Goal: Task Accomplishment & Management: Manage account settings

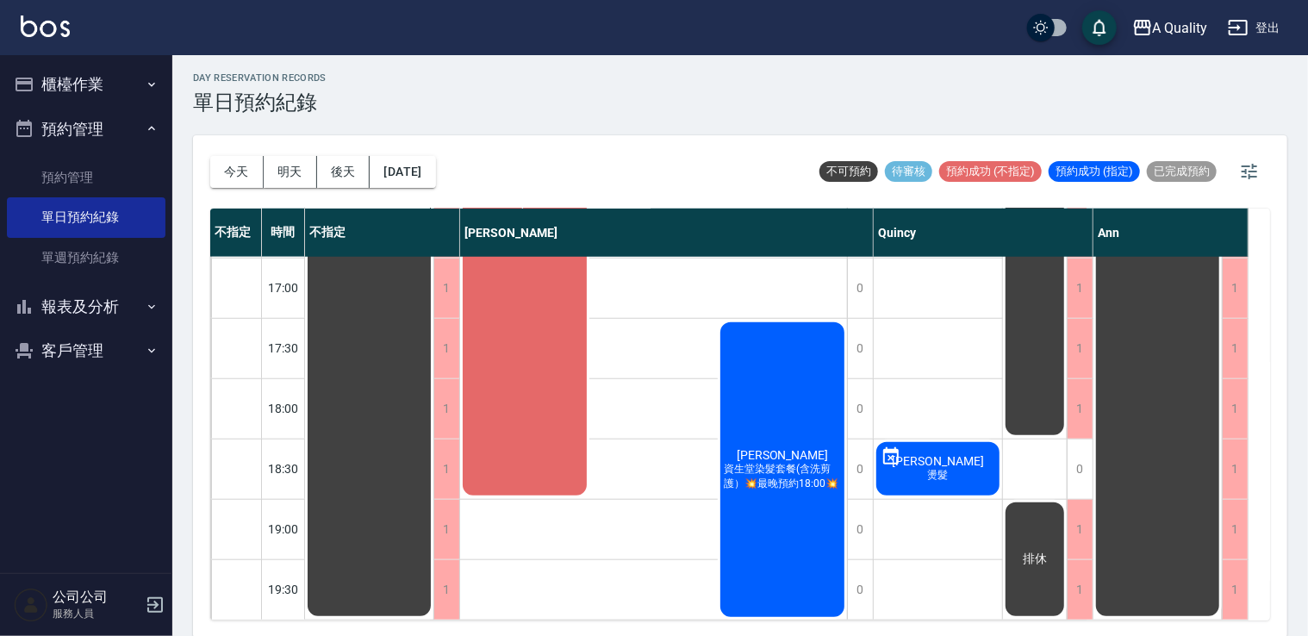
scroll to position [4, 0]
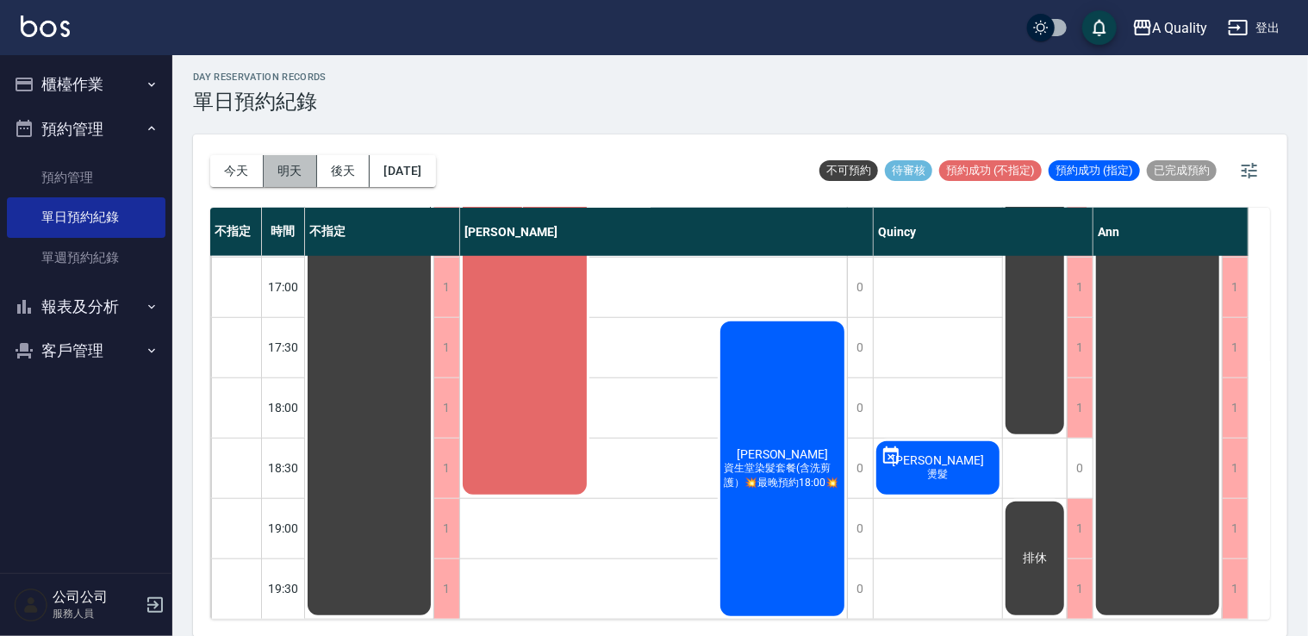
click at [292, 178] on button "明天" at bounding box center [290, 171] width 53 height 32
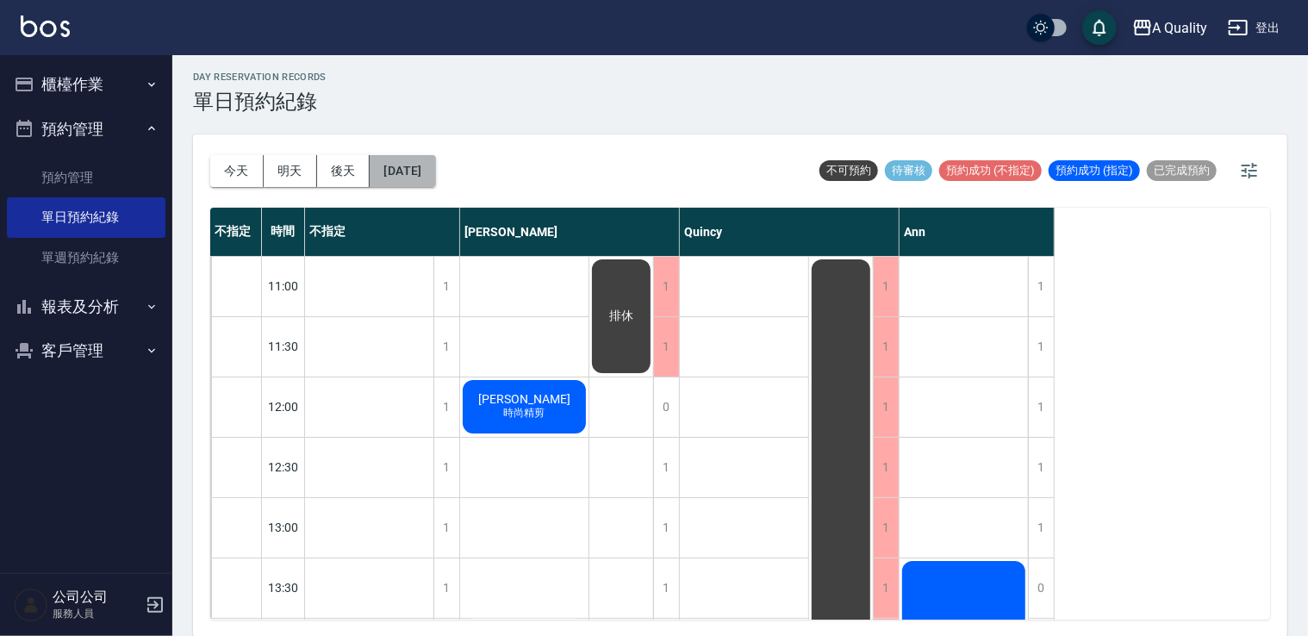
click at [433, 175] on button "[DATE]" at bounding box center [402, 171] width 65 height 32
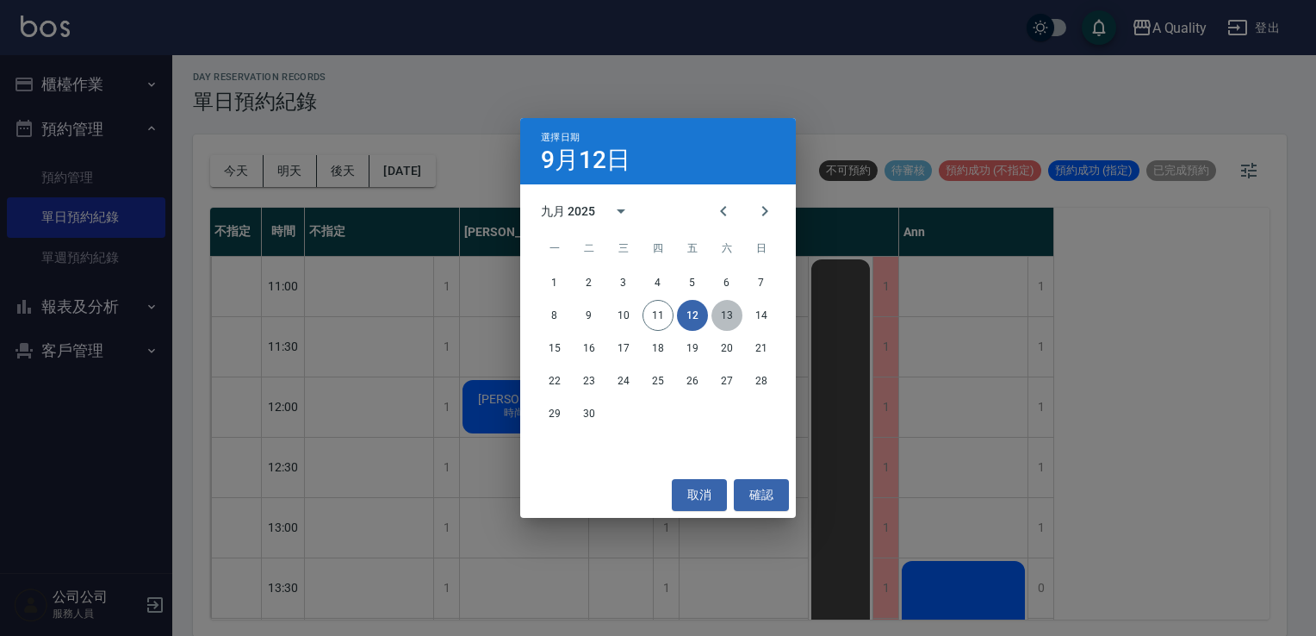
click at [731, 315] on button "13" at bounding box center [727, 315] width 31 height 31
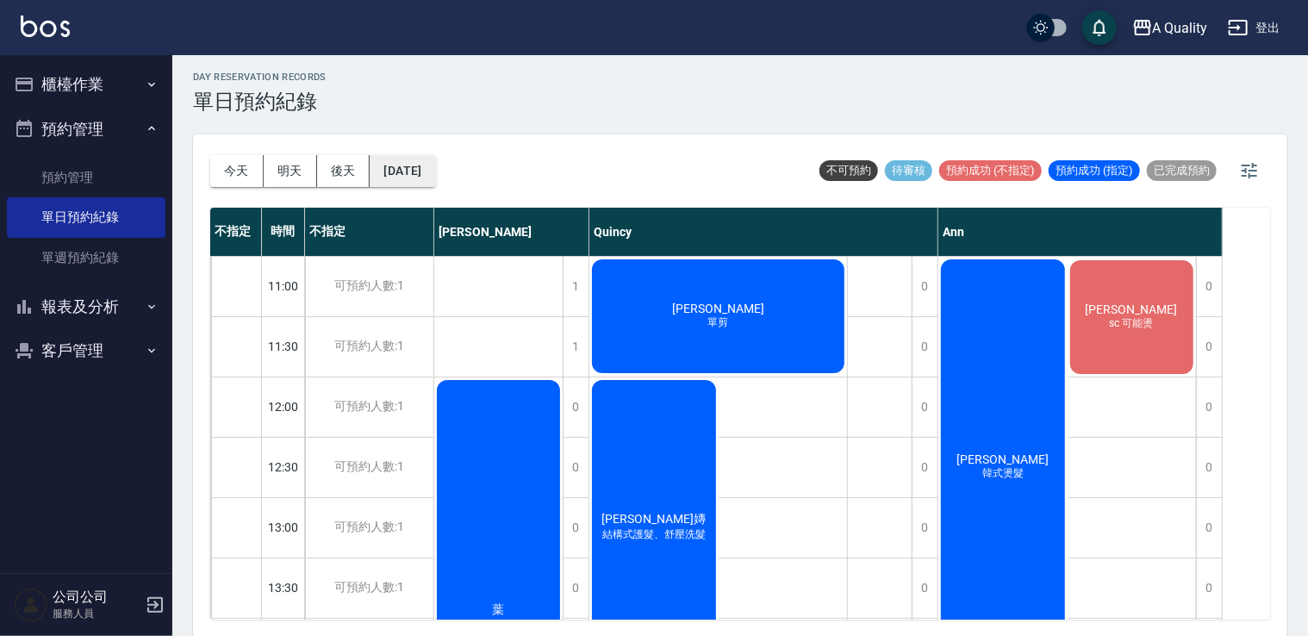
click at [434, 182] on button "2025/09/13" at bounding box center [402, 171] width 65 height 32
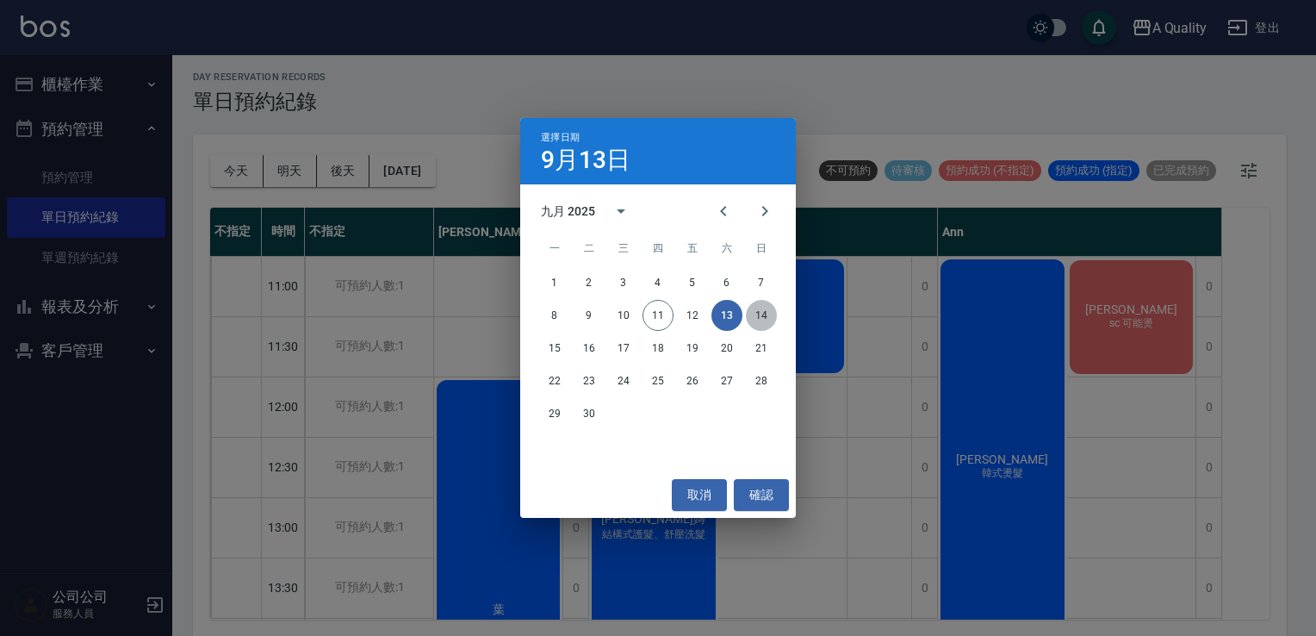
click at [765, 315] on button "14" at bounding box center [761, 315] width 31 height 31
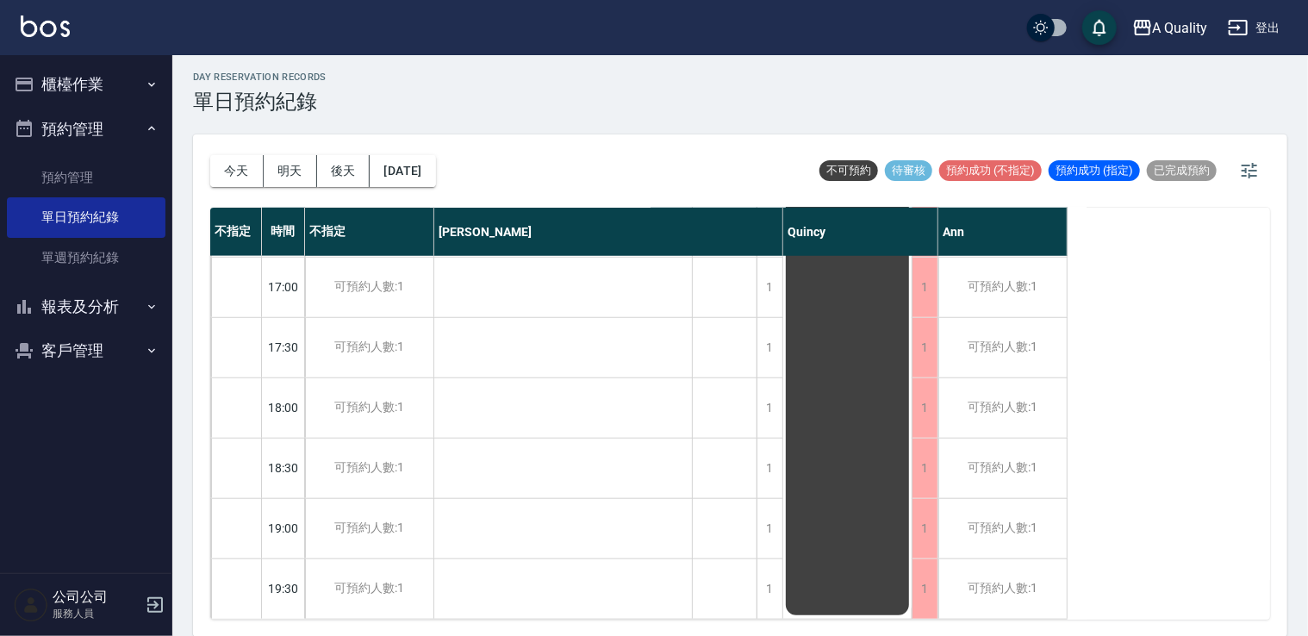
scroll to position [735, 0]
click at [427, 173] on button "2025/09/14" at bounding box center [402, 171] width 65 height 32
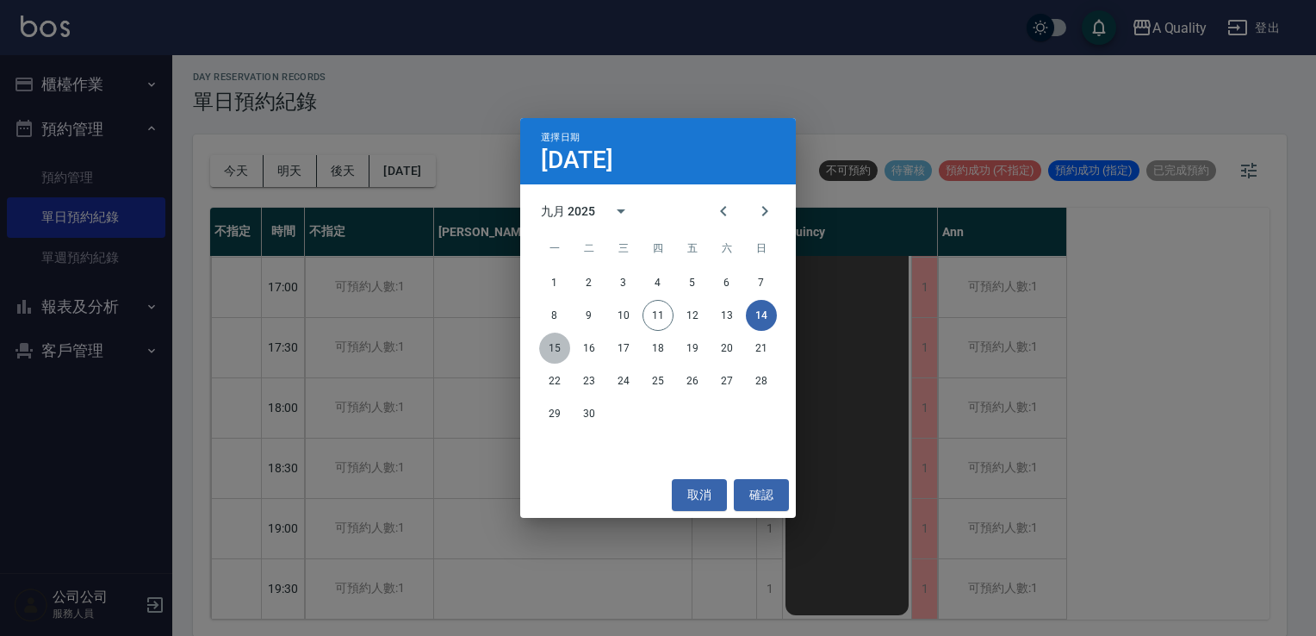
click at [559, 352] on button "15" at bounding box center [554, 348] width 31 height 31
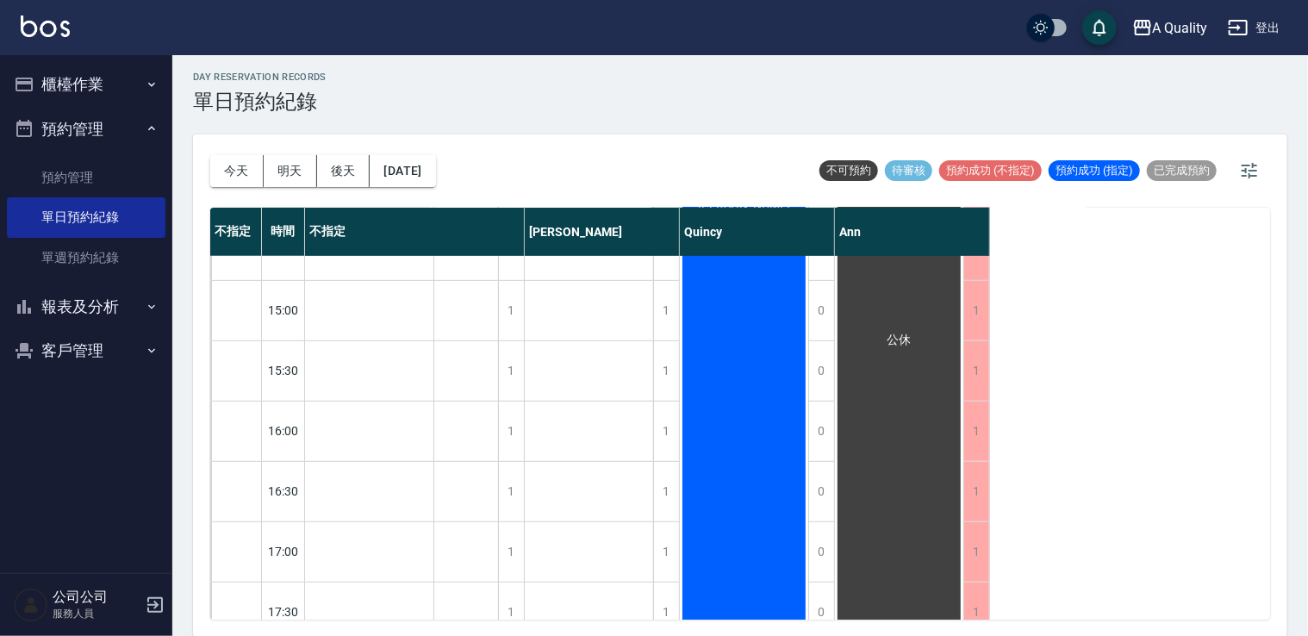
scroll to position [390, 0]
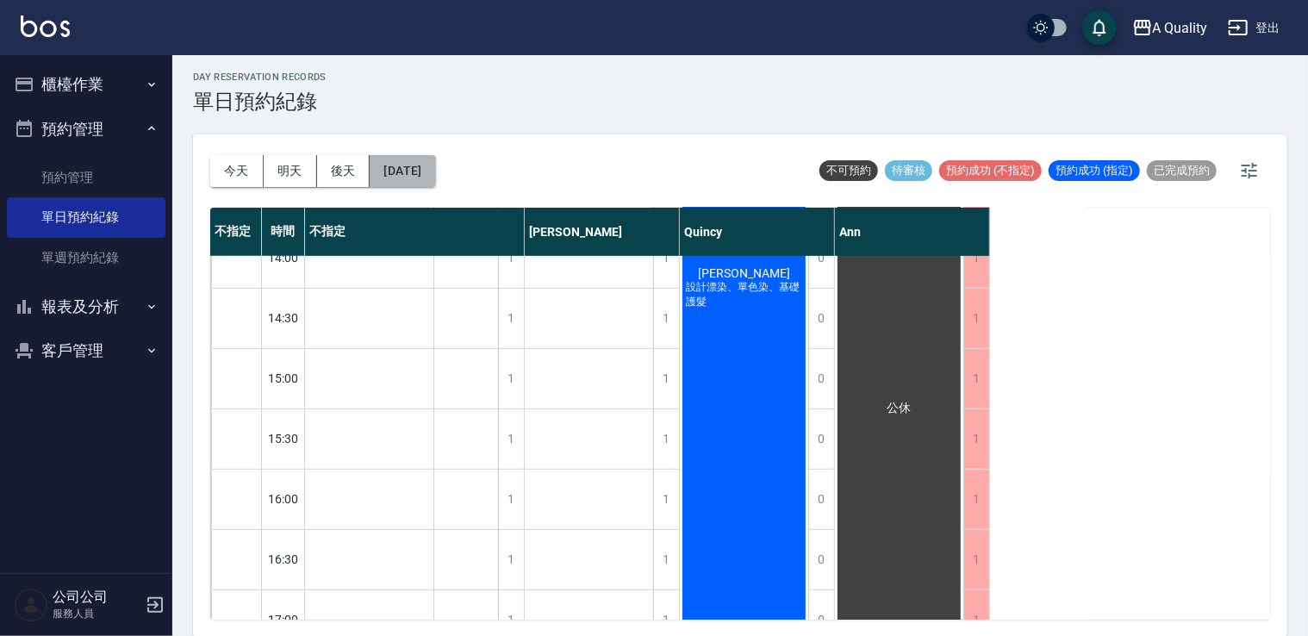
click at [426, 177] on button "2025/09/15" at bounding box center [402, 171] width 65 height 32
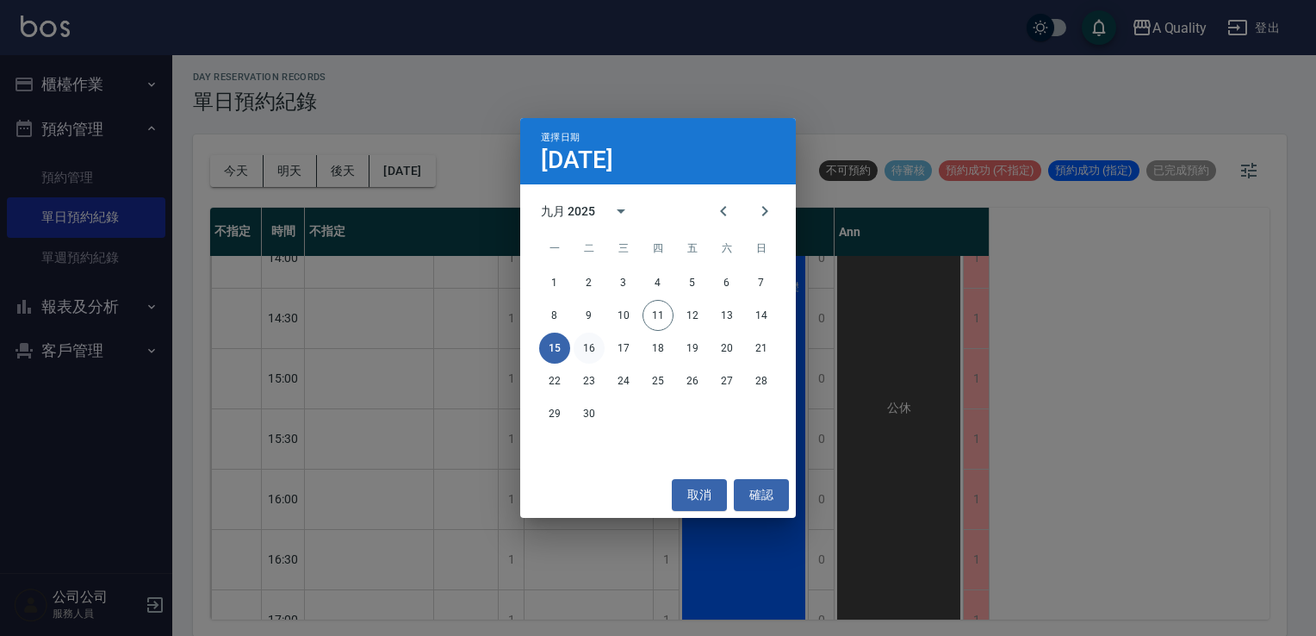
click at [581, 343] on button "16" at bounding box center [589, 348] width 31 height 31
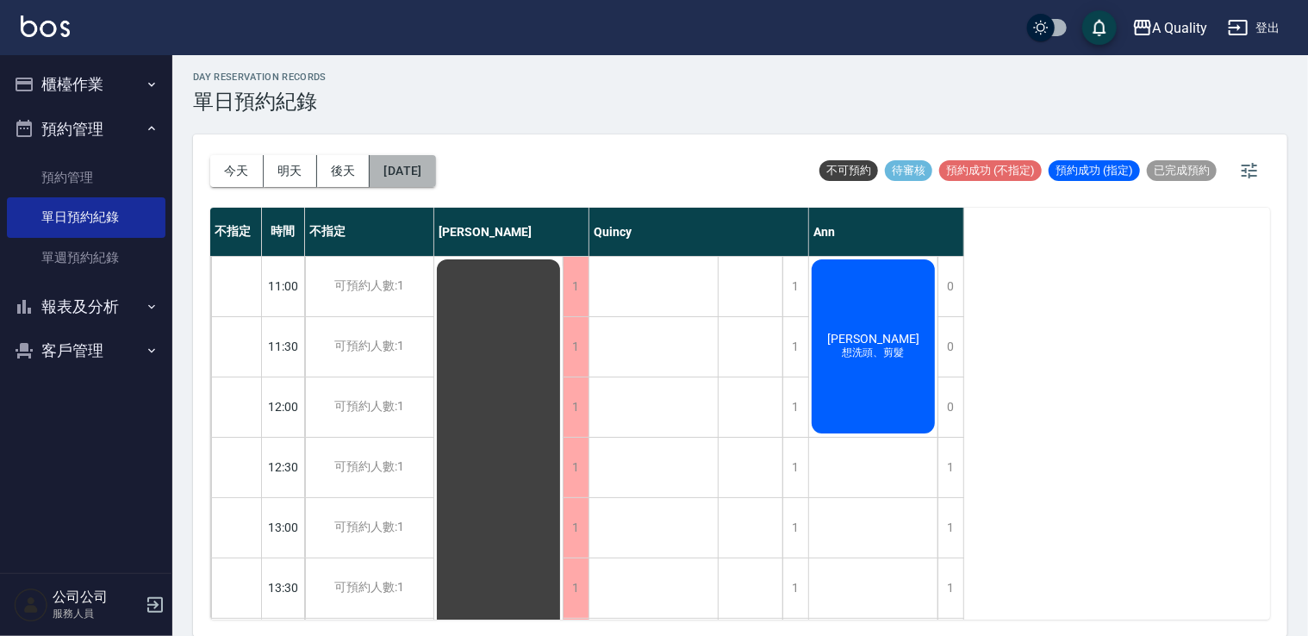
click at [416, 161] on button "2025/09/16" at bounding box center [402, 171] width 65 height 32
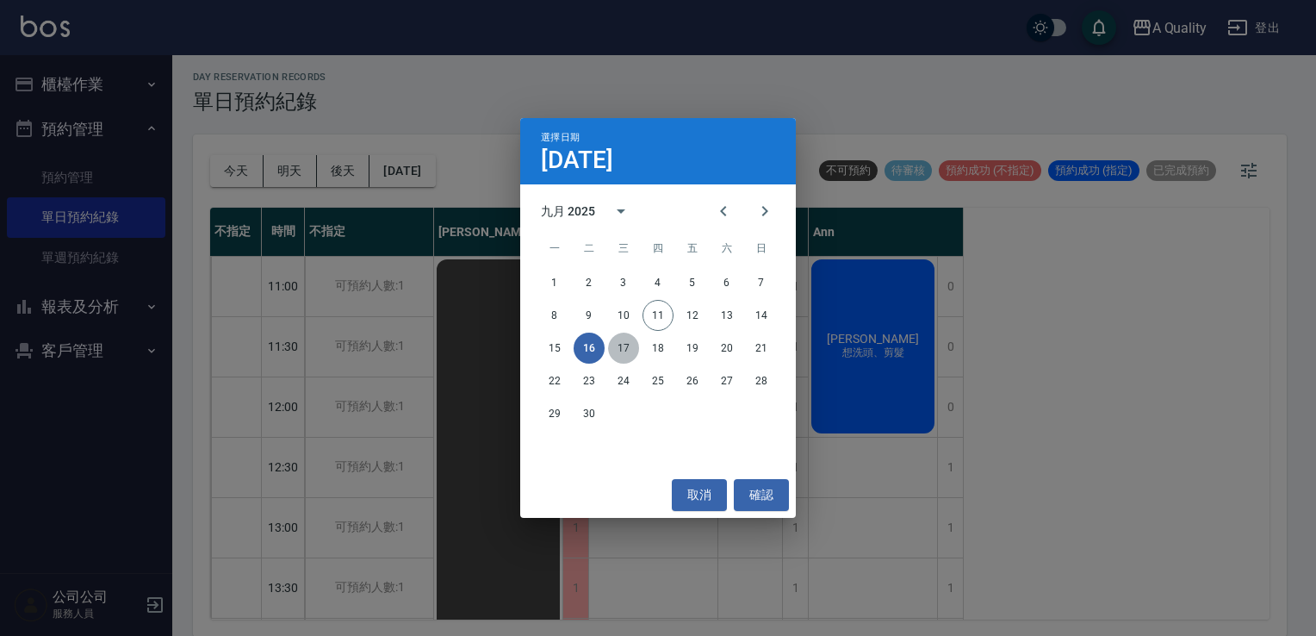
click at [628, 344] on button "17" at bounding box center [623, 348] width 31 height 31
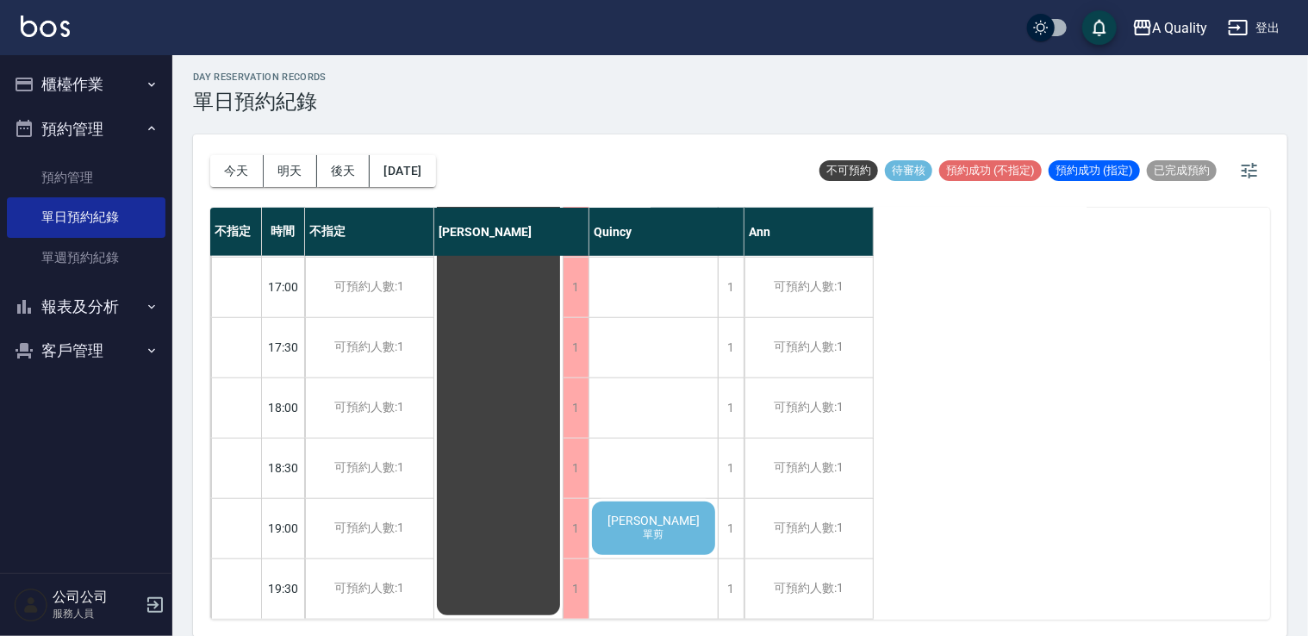
scroll to position [735, 0]
click at [435, 171] on button "2025/09/17" at bounding box center [402, 171] width 65 height 32
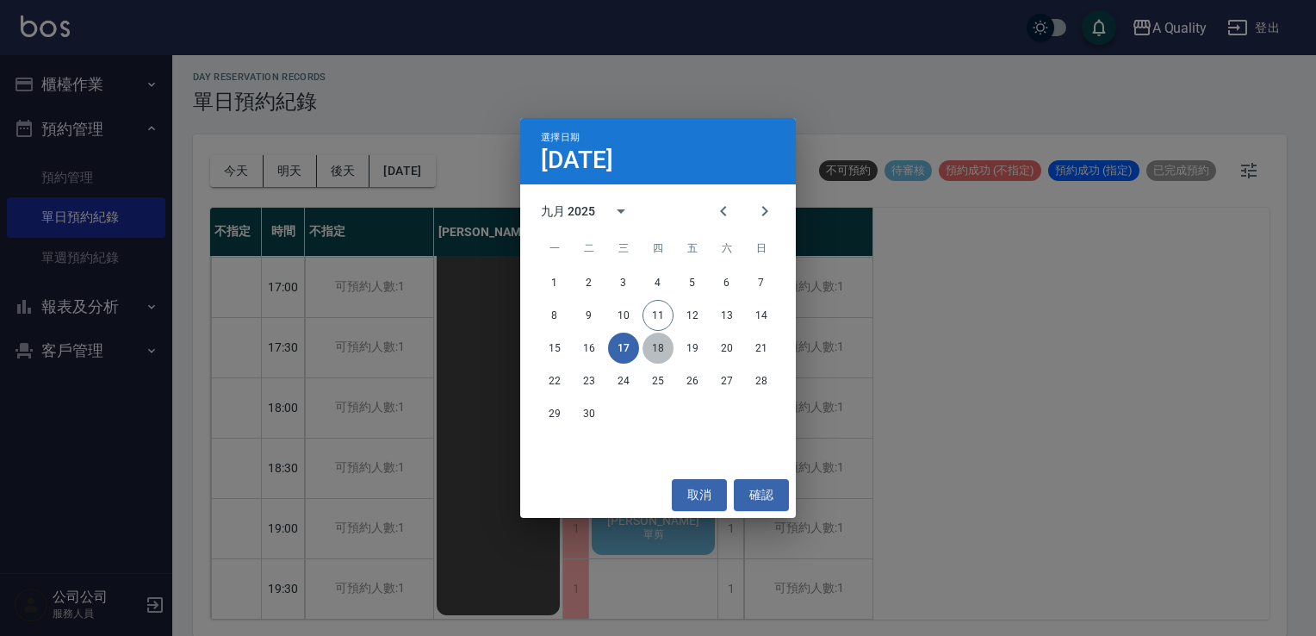
click at [657, 345] on button "18" at bounding box center [658, 348] width 31 height 31
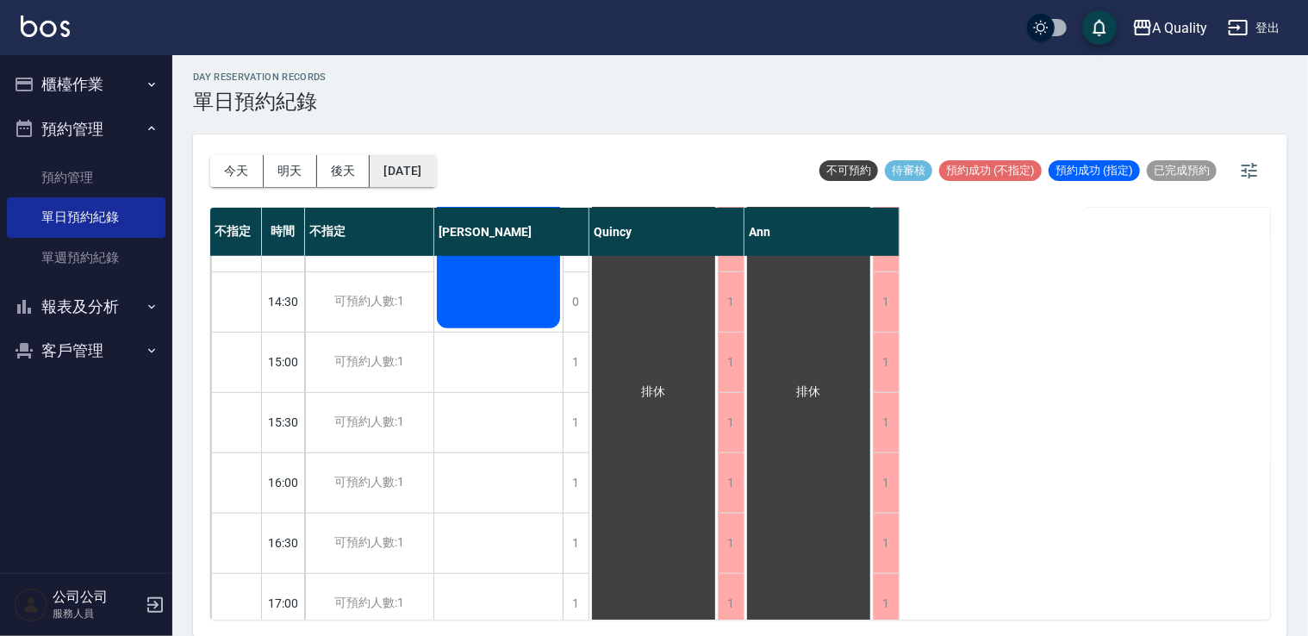
scroll to position [390, 0]
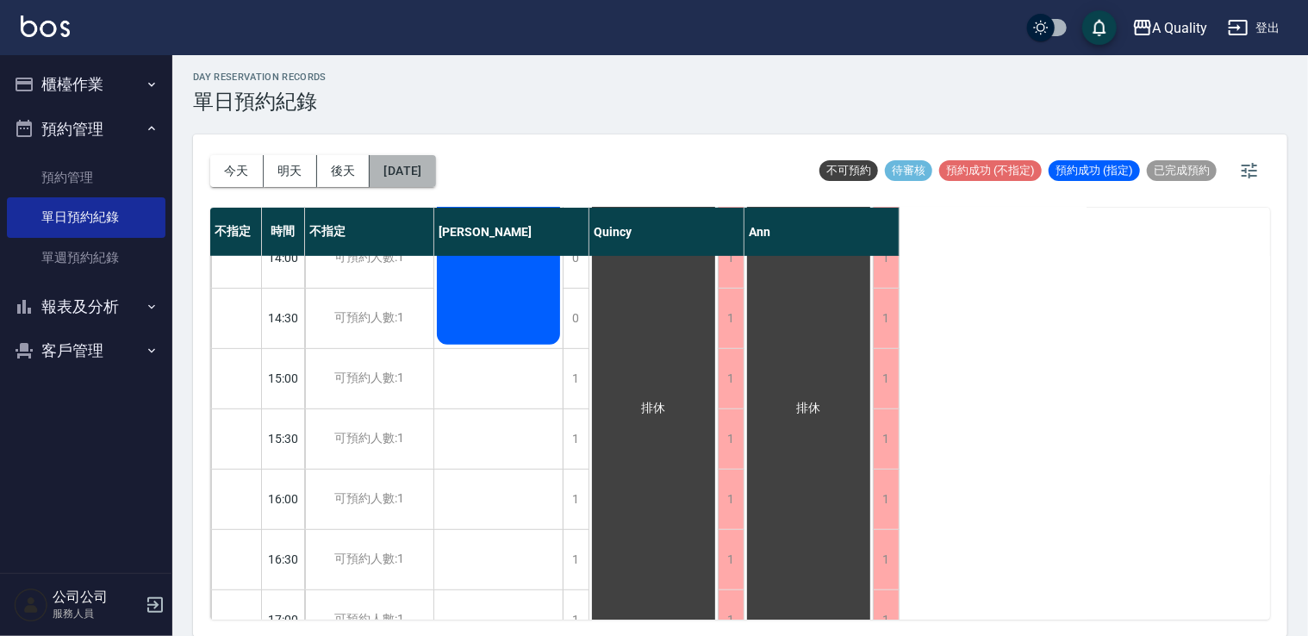
click at [422, 174] on button "2025/09/18" at bounding box center [402, 171] width 65 height 32
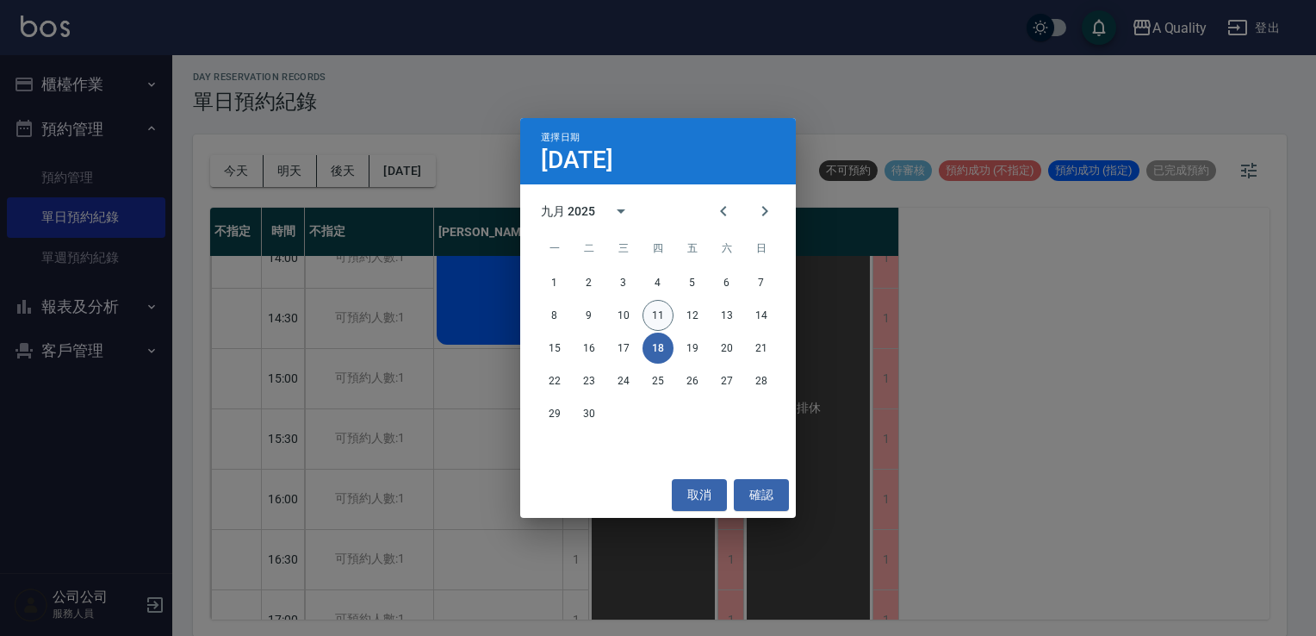
click at [645, 315] on button "11" at bounding box center [658, 315] width 31 height 31
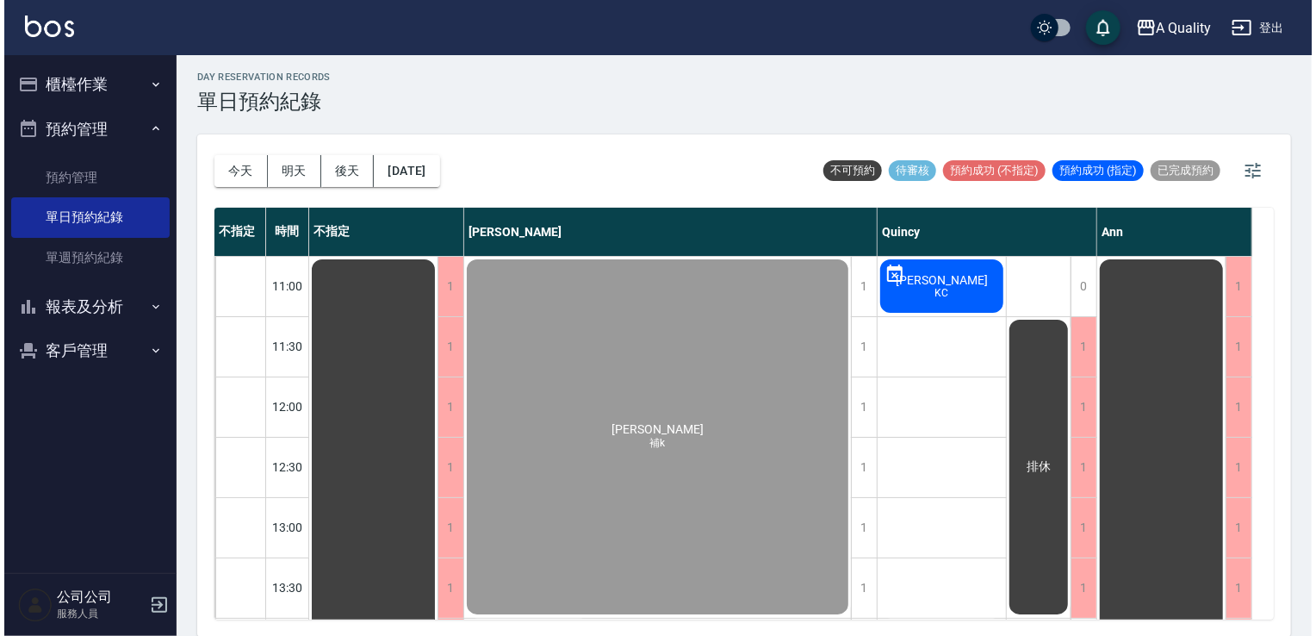
scroll to position [345, 0]
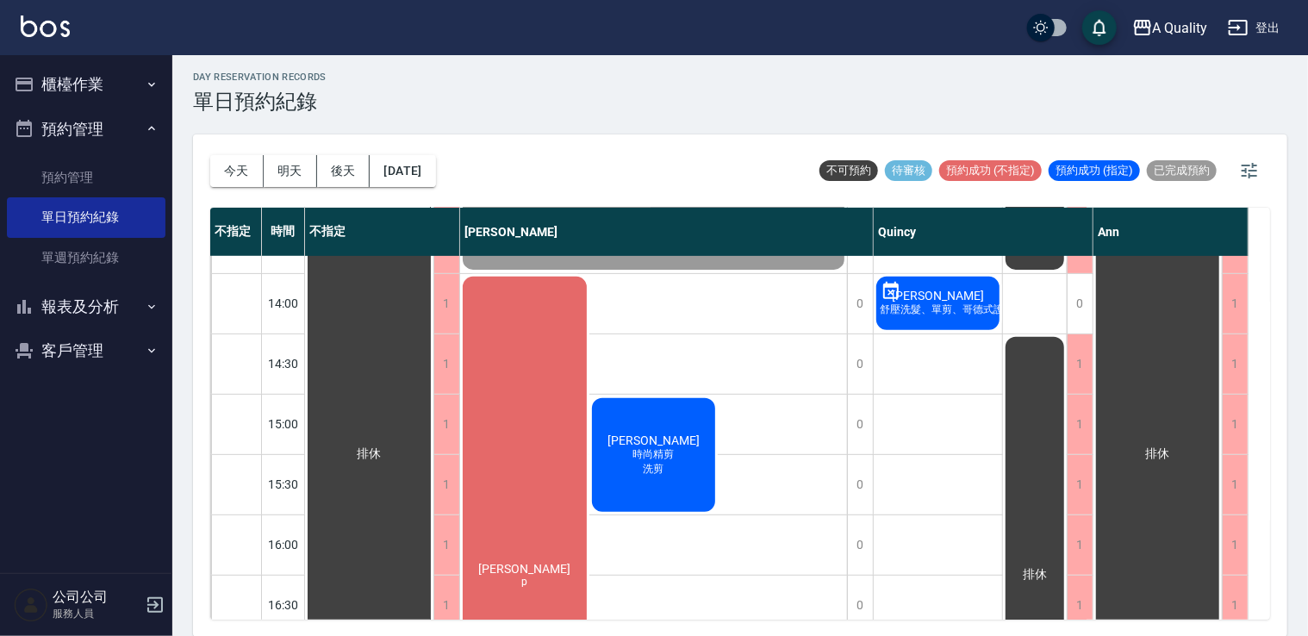
click at [669, 453] on span "時尚精剪" at bounding box center [654, 454] width 48 height 15
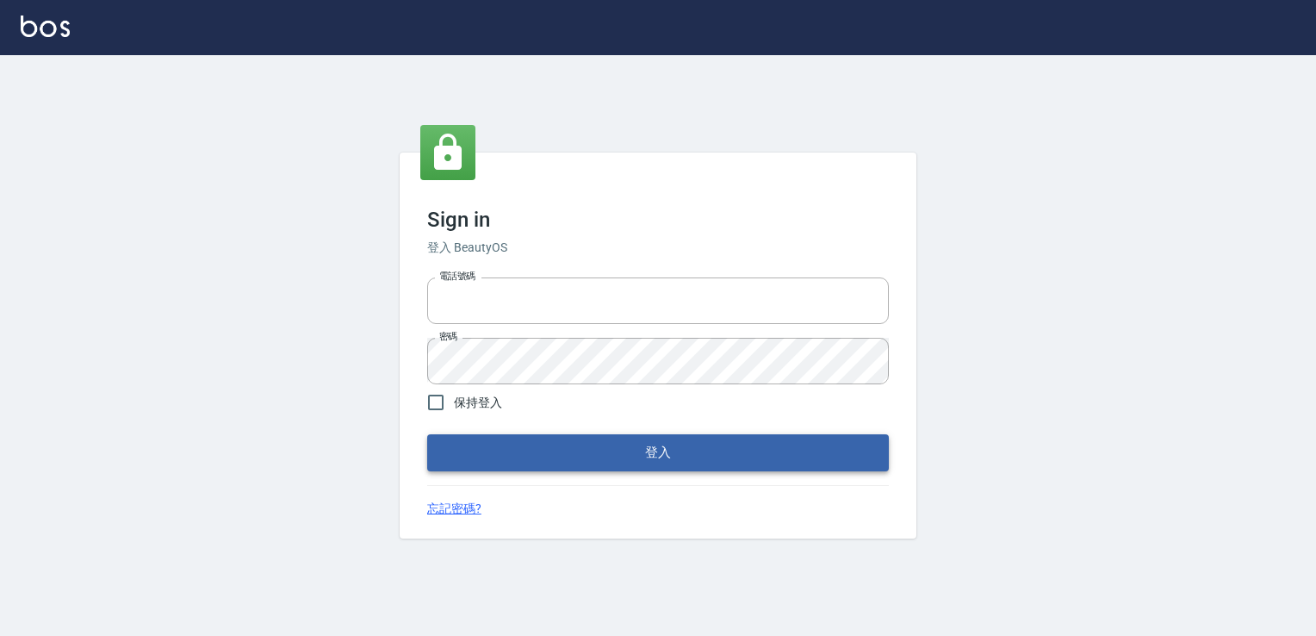
type input "2094"
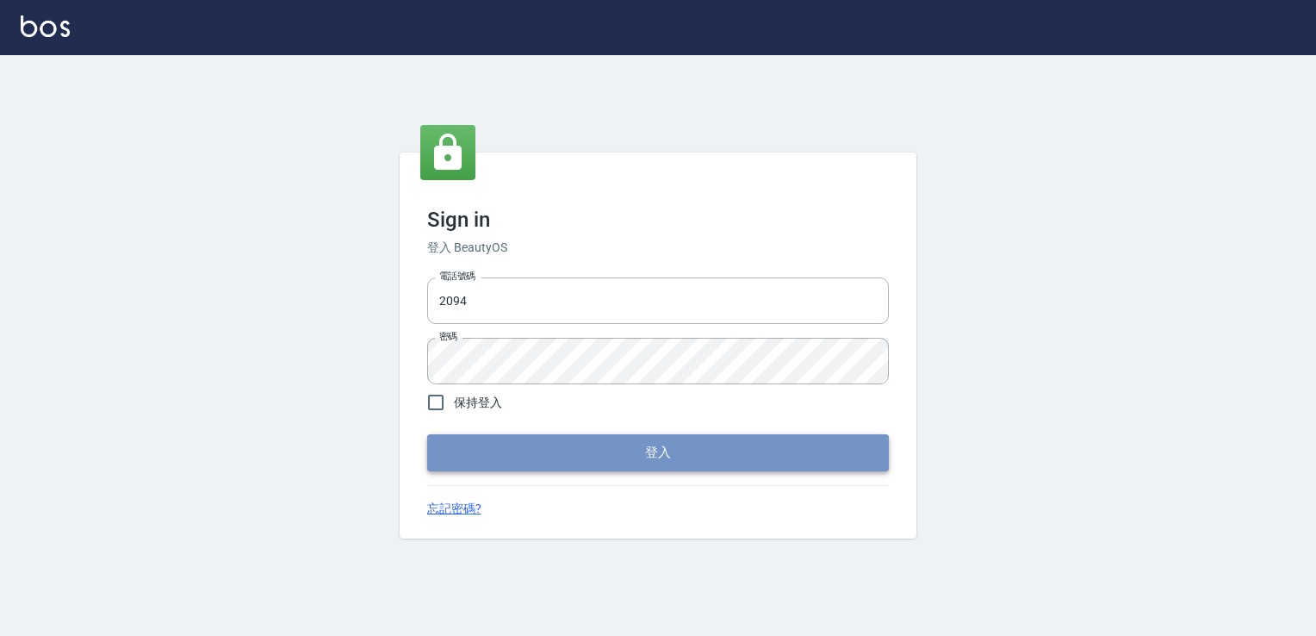
click at [609, 441] on button "登入" at bounding box center [658, 452] width 462 height 36
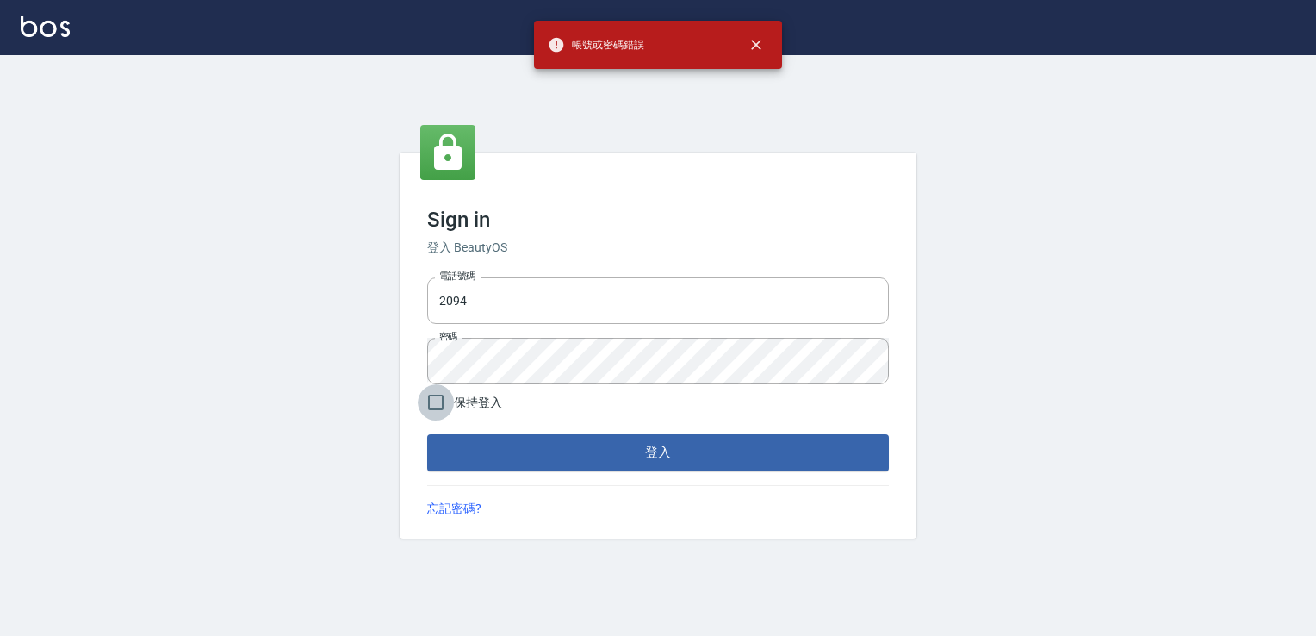
click at [434, 405] on input "保持登入" at bounding box center [436, 402] width 36 height 36
checkbox input "true"
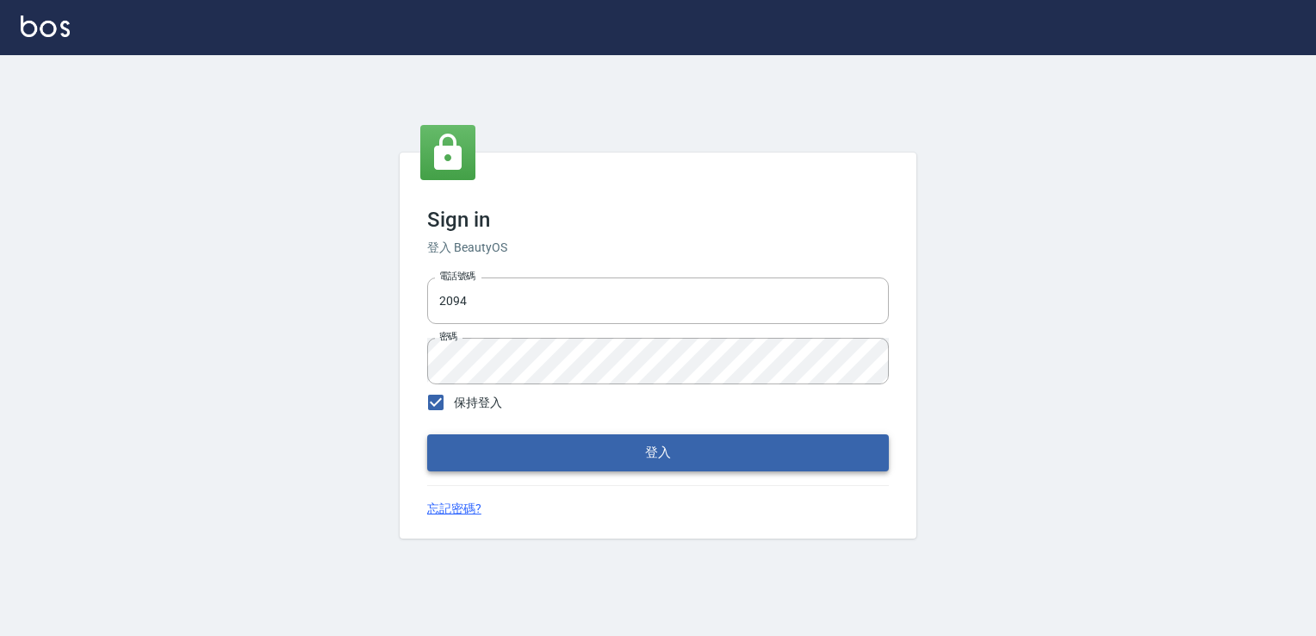
click at [523, 470] on button "登入" at bounding box center [658, 452] width 462 height 36
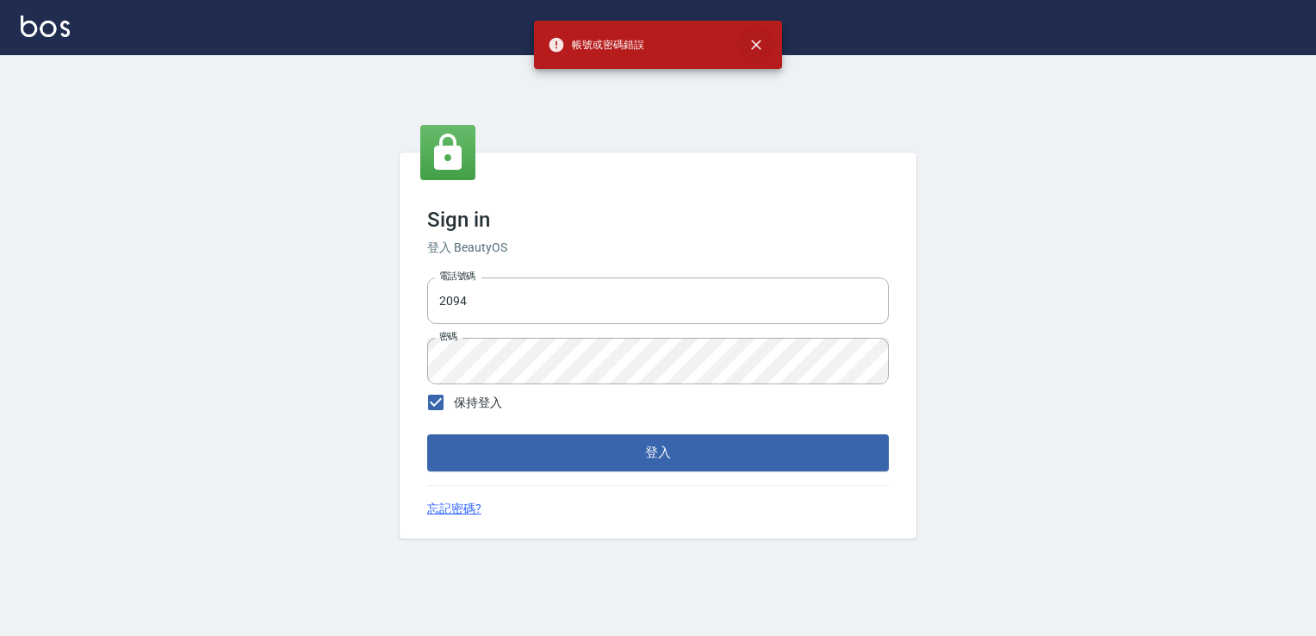
click at [749, 43] on icon "close" at bounding box center [756, 44] width 17 height 17
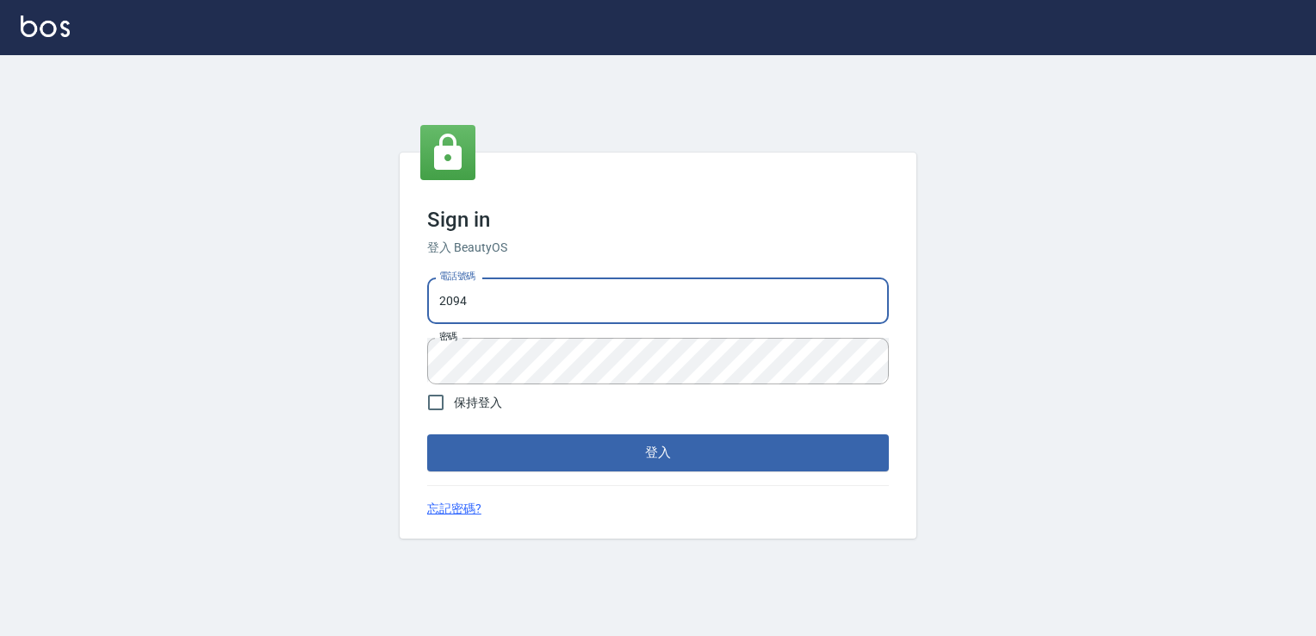
drag, startPoint x: 521, startPoint y: 306, endPoint x: 269, endPoint y: 308, distance: 252.4
click at [279, 308] on div "Sign in 登入 BeautyOS 電話號碼 2094 電話號碼 密碼 密碼 保持登入 登入 忘記密碼?" at bounding box center [658, 345] width 1316 height 581
type input "0228915771"
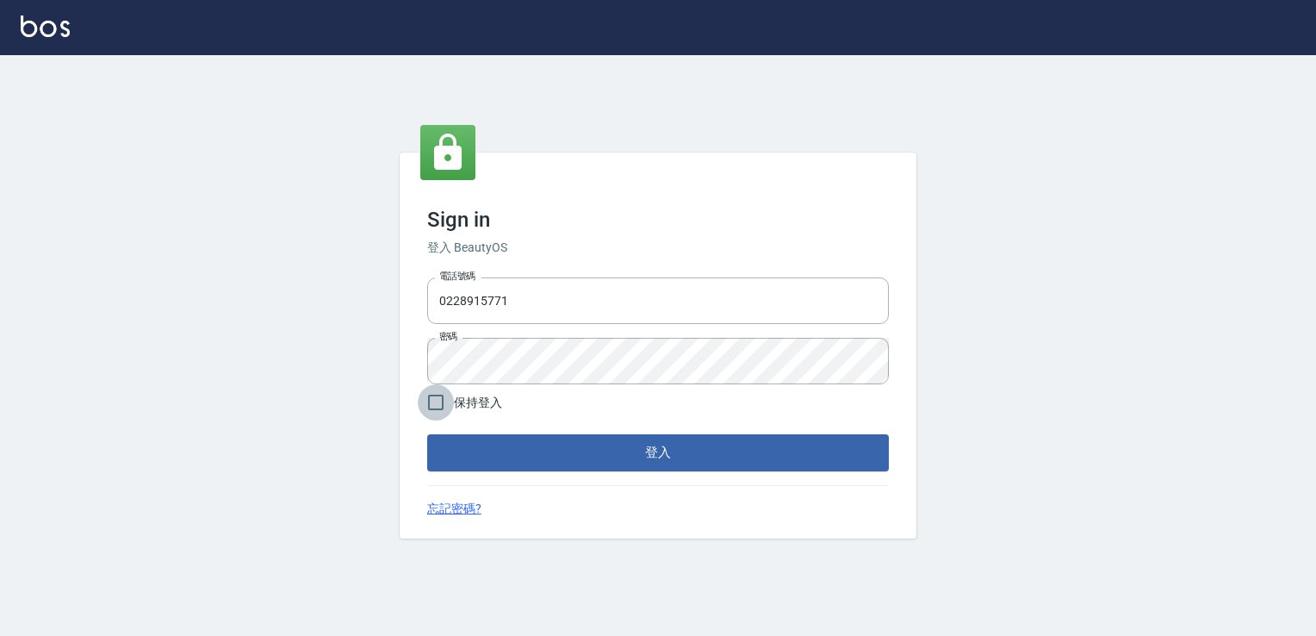
click at [438, 408] on input "保持登入" at bounding box center [436, 402] width 36 height 36
checkbox input "true"
click at [515, 464] on button "登入" at bounding box center [658, 452] width 462 height 36
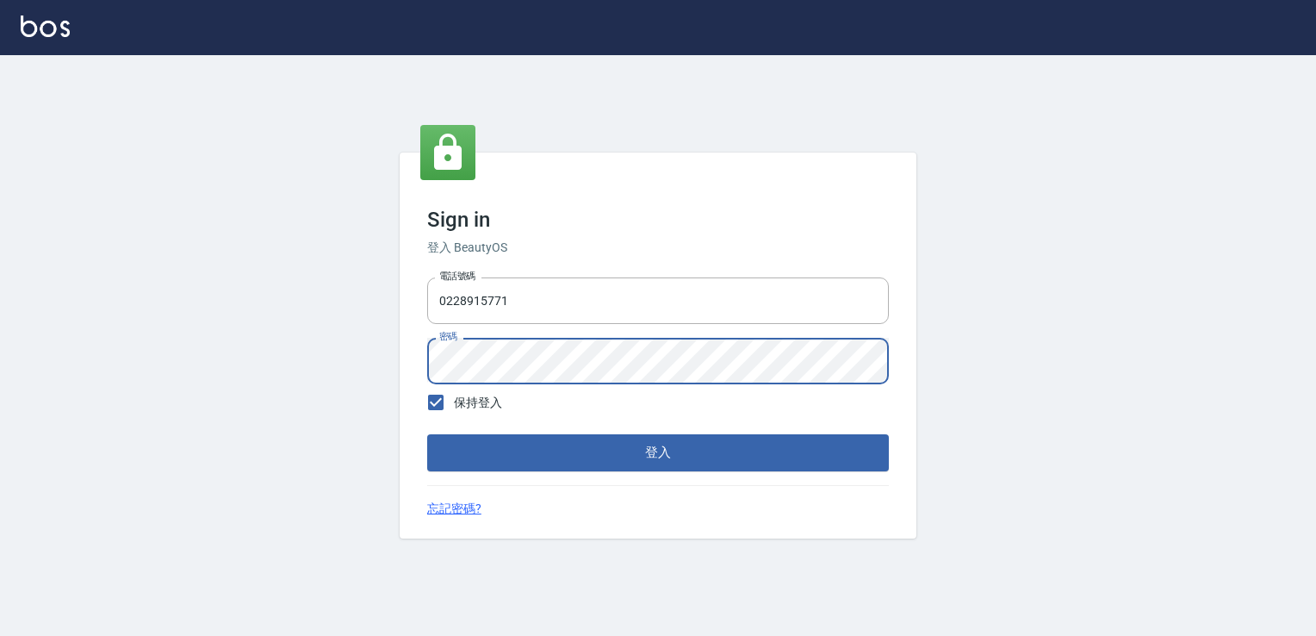
click at [383, 367] on div "Sign in 登入 BeautyOS 電話號碼 [PHONE_NUMBER] 電話號碼 密碼 密碼 保持登入 登入 忘記密碼?" at bounding box center [658, 345] width 1316 height 581
click at [275, 445] on div "Sign in 登入 BeautyOS 電話號碼 [PHONE_NUMBER] 電話號碼 密碼 密碼 保持登入 登入 忘記密碼?" at bounding box center [658, 345] width 1316 height 581
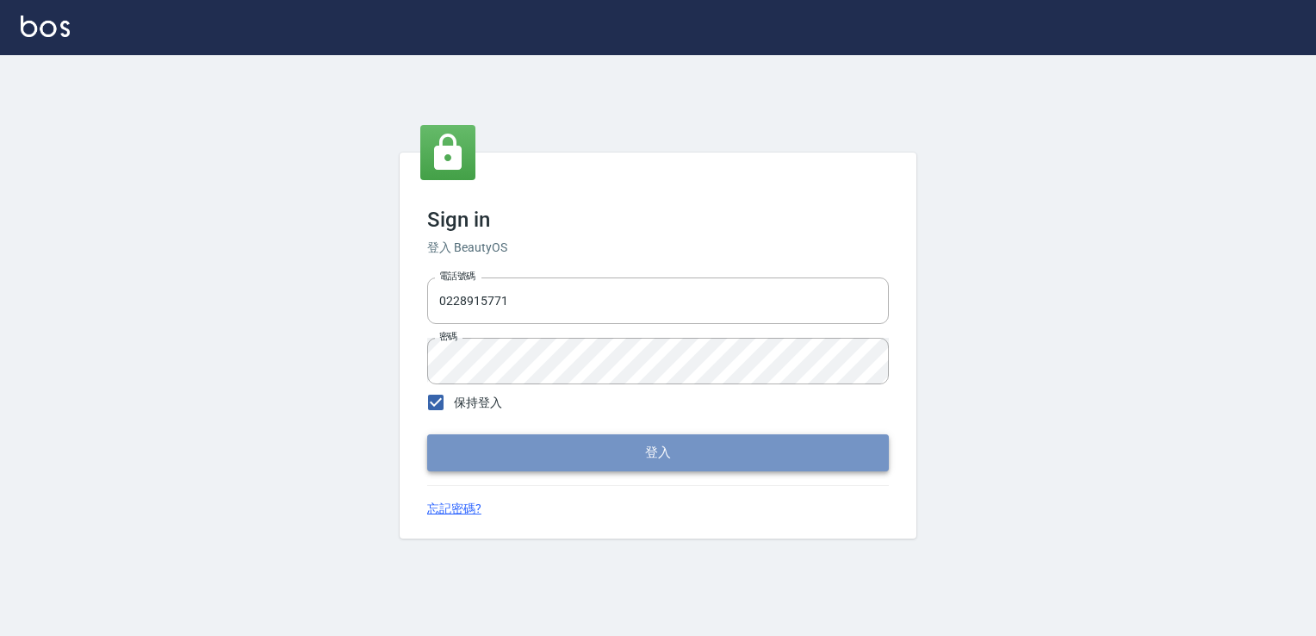
click at [493, 469] on button "登入" at bounding box center [658, 452] width 462 height 36
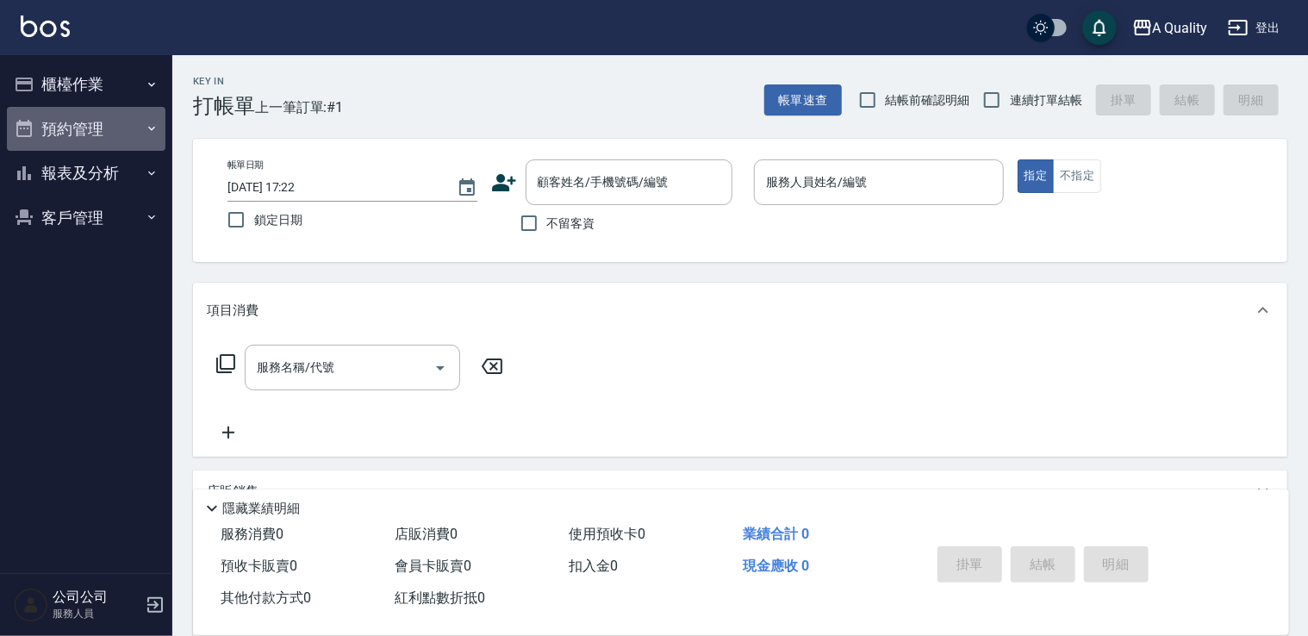
click at [90, 126] on button "預約管理" at bounding box center [86, 129] width 159 height 45
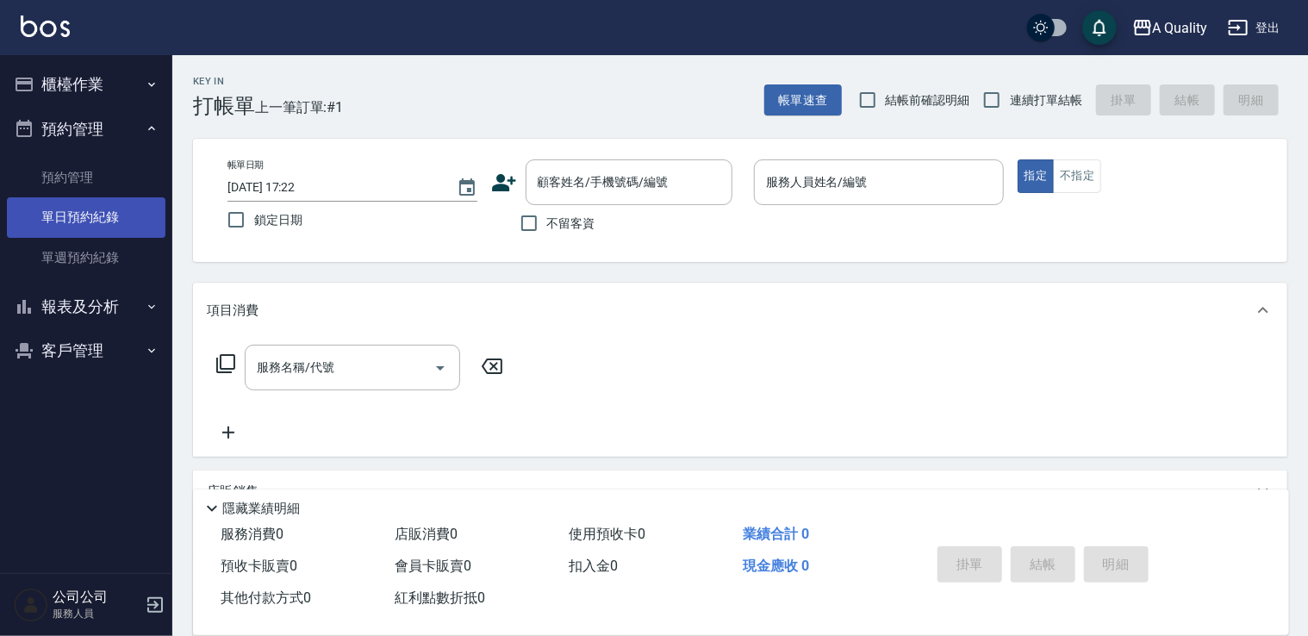
click at [80, 215] on link "單日預約紀錄" at bounding box center [86, 217] width 159 height 40
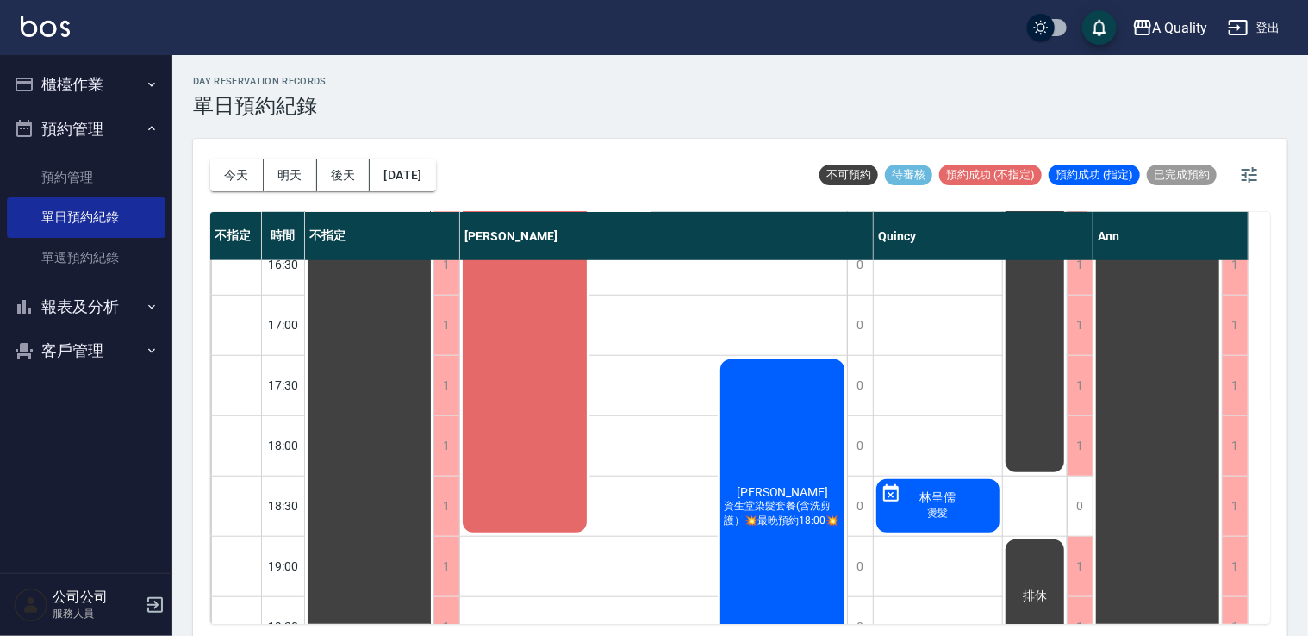
scroll to position [735, 0]
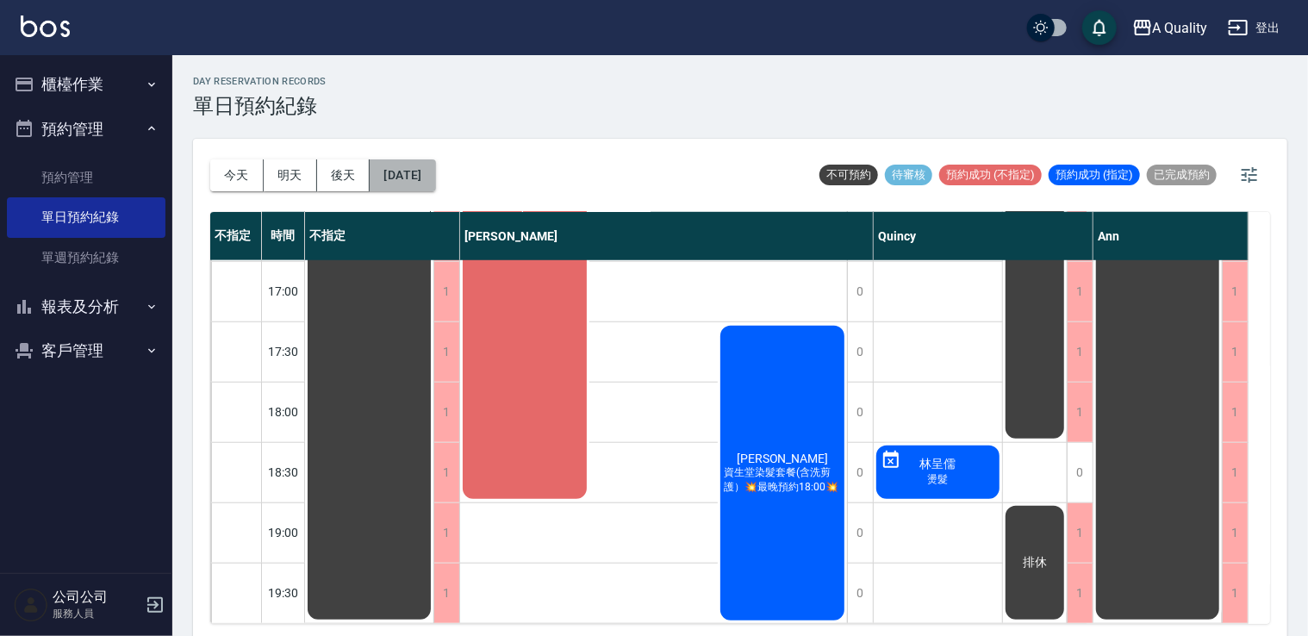
click at [428, 189] on button "[DATE]" at bounding box center [402, 175] width 65 height 32
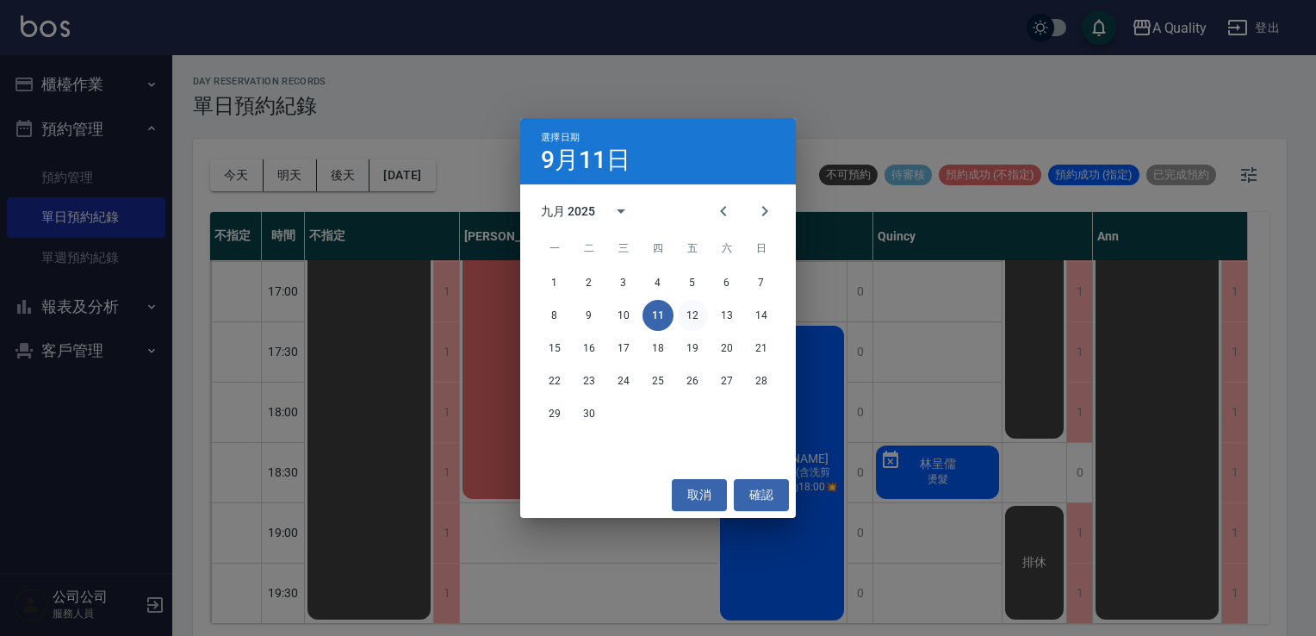
click at [689, 313] on button "12" at bounding box center [692, 315] width 31 height 31
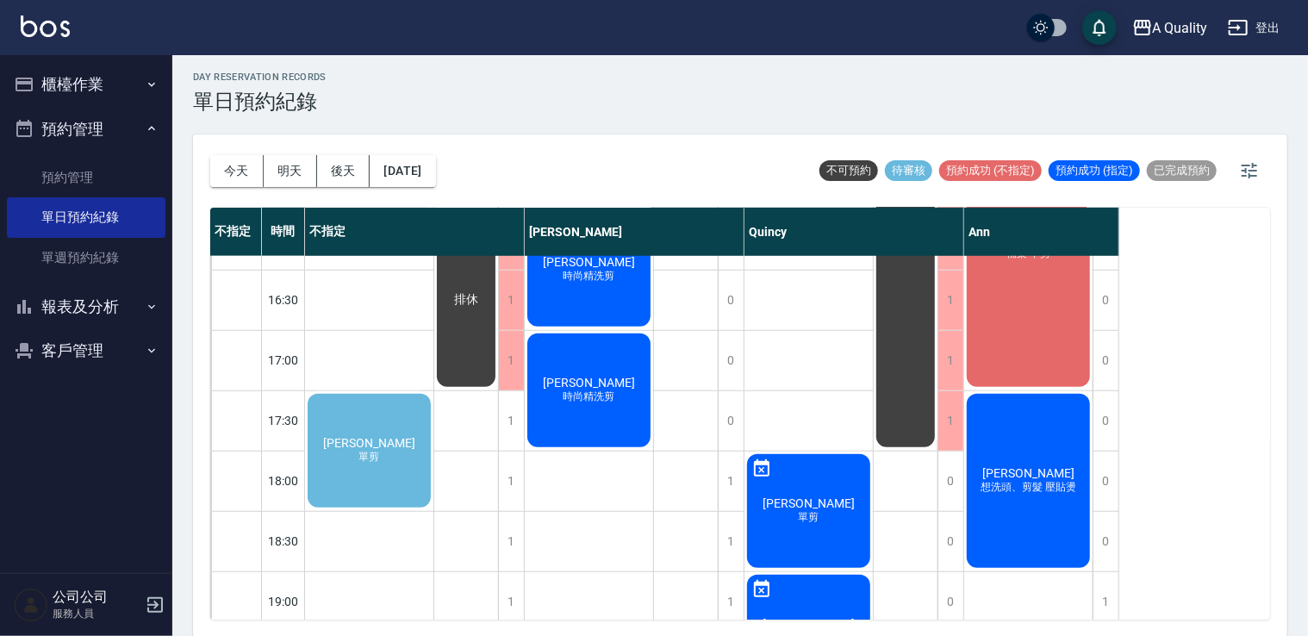
scroll to position [649, 0]
click at [407, 425] on div "[PERSON_NAME] 單剪" at bounding box center [369, 451] width 128 height 119
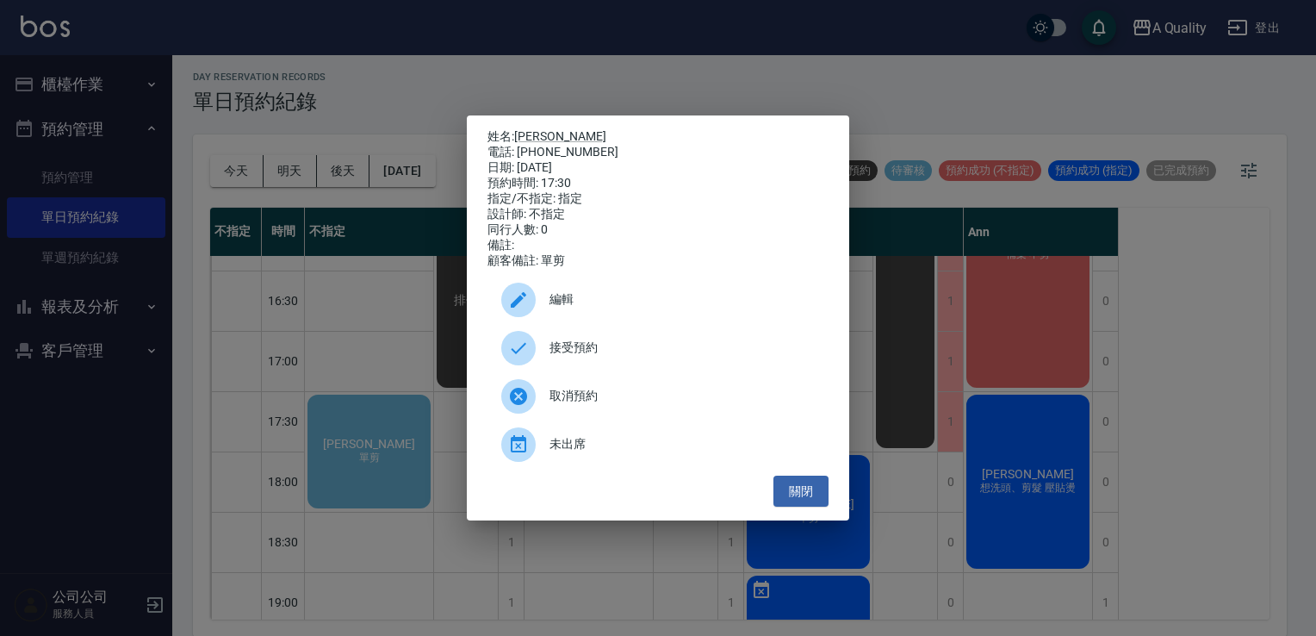
click at [589, 353] on span "接受預約" at bounding box center [682, 348] width 265 height 18
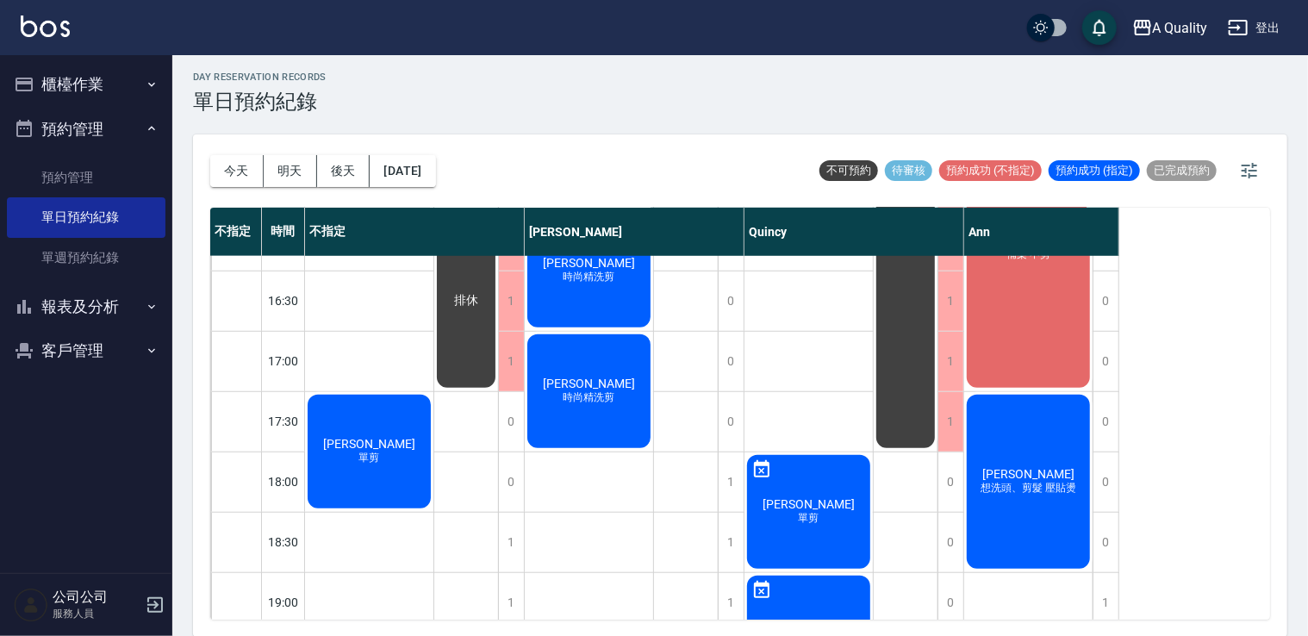
click at [408, 439] on div "[PERSON_NAME] 單剪" at bounding box center [369, 451] width 128 height 119
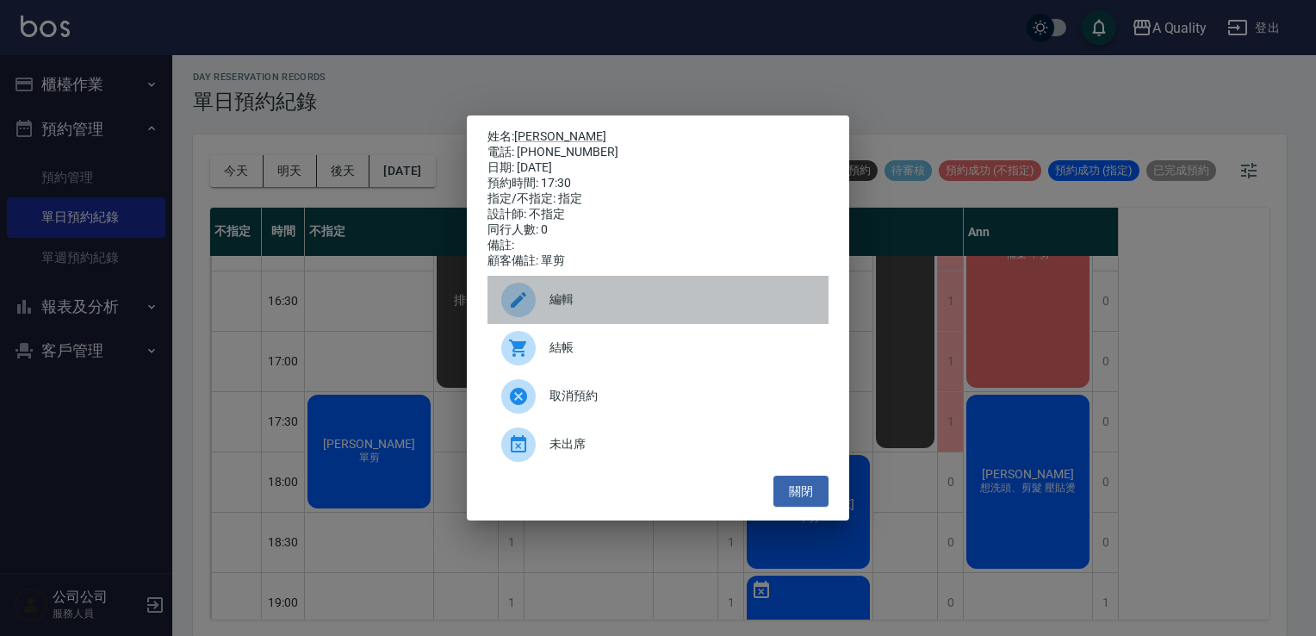
click at [567, 299] on span "編輯" at bounding box center [682, 299] width 265 height 18
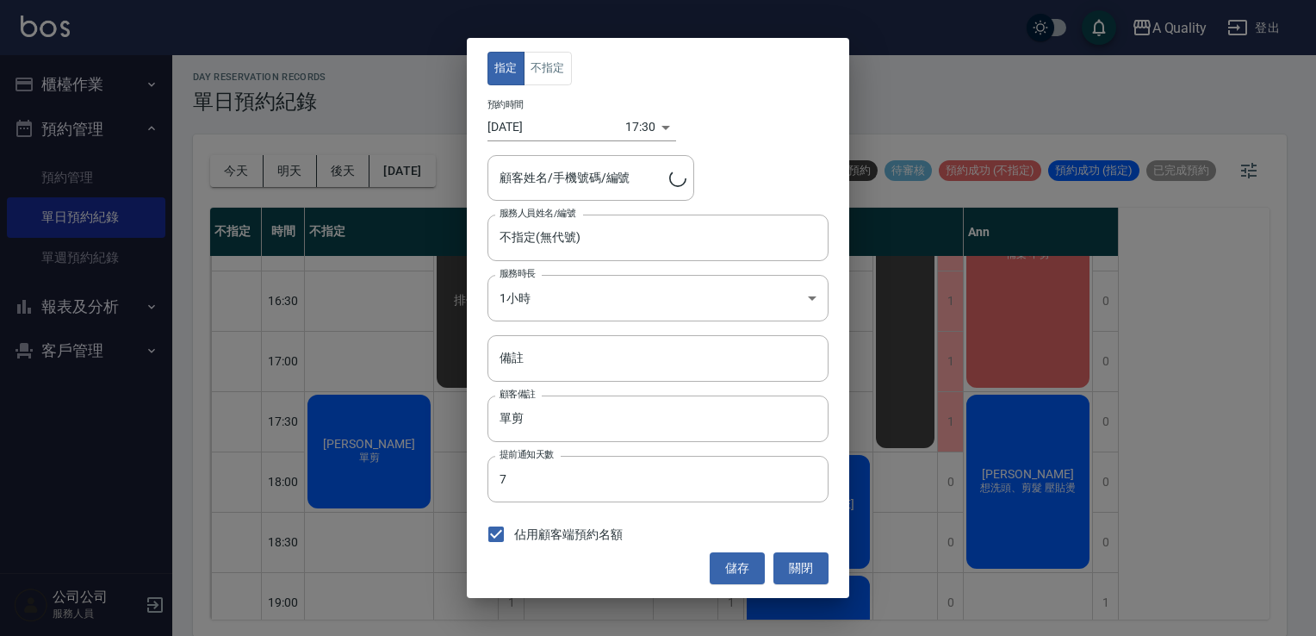
type input "[PERSON_NAME]/0936736152/"
click at [628, 241] on input "不指定(無代號)" at bounding box center [645, 237] width 300 height 30
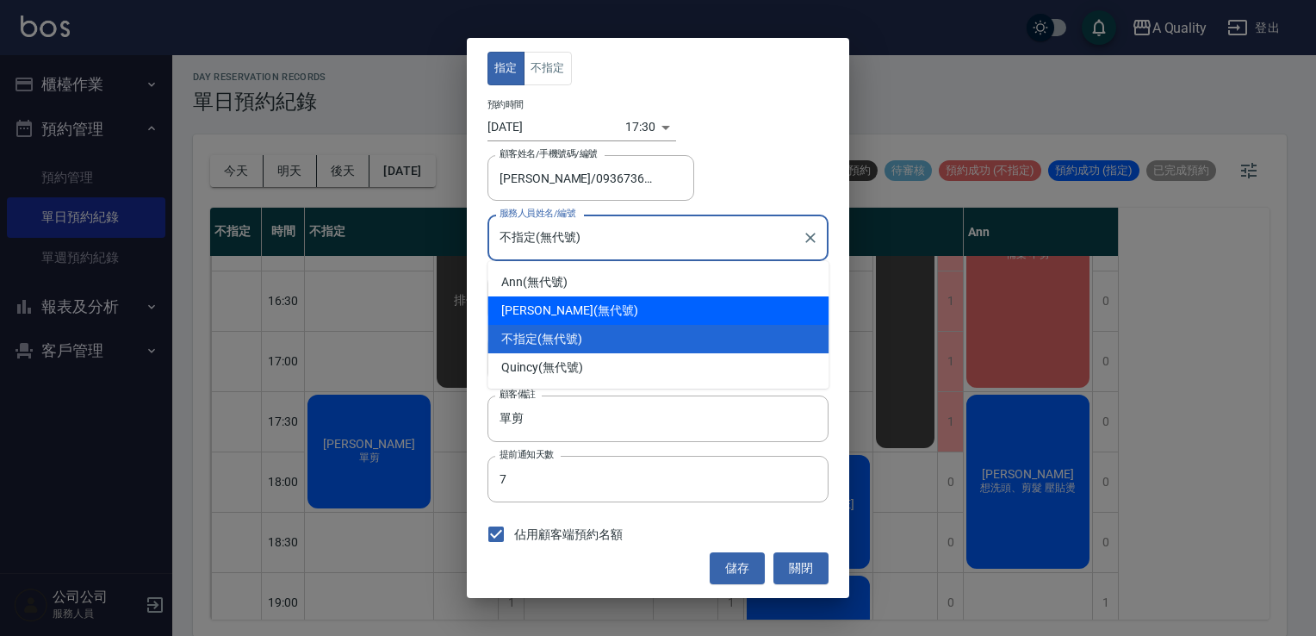
click at [577, 302] on div "[PERSON_NAME] (無代號)" at bounding box center [658, 310] width 341 height 28
type input "[PERSON_NAME](無代號)"
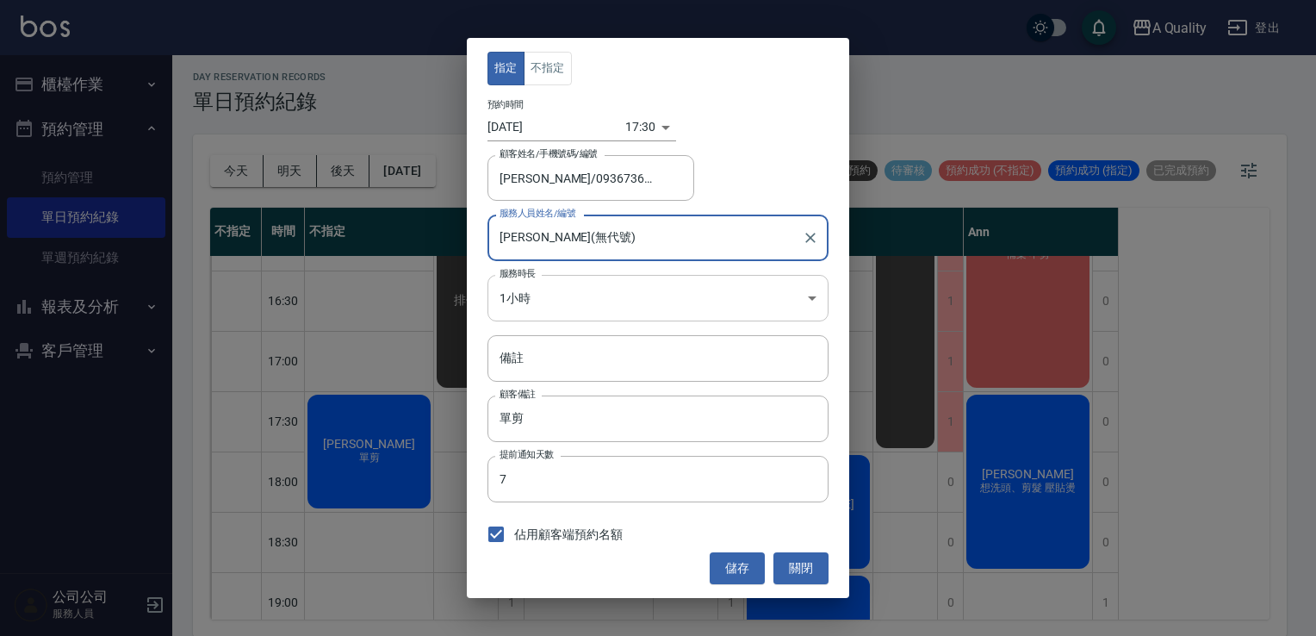
click at [594, 303] on body "A Quality 登出 櫃檯作業 打帳單 帳單列表 營業儀表板 現金收支登錄 每日結帳 排班表 現場電腦打卡 預約管理 預約管理 單日預約紀錄 單週預約紀錄…" at bounding box center [658, 316] width 1316 height 641
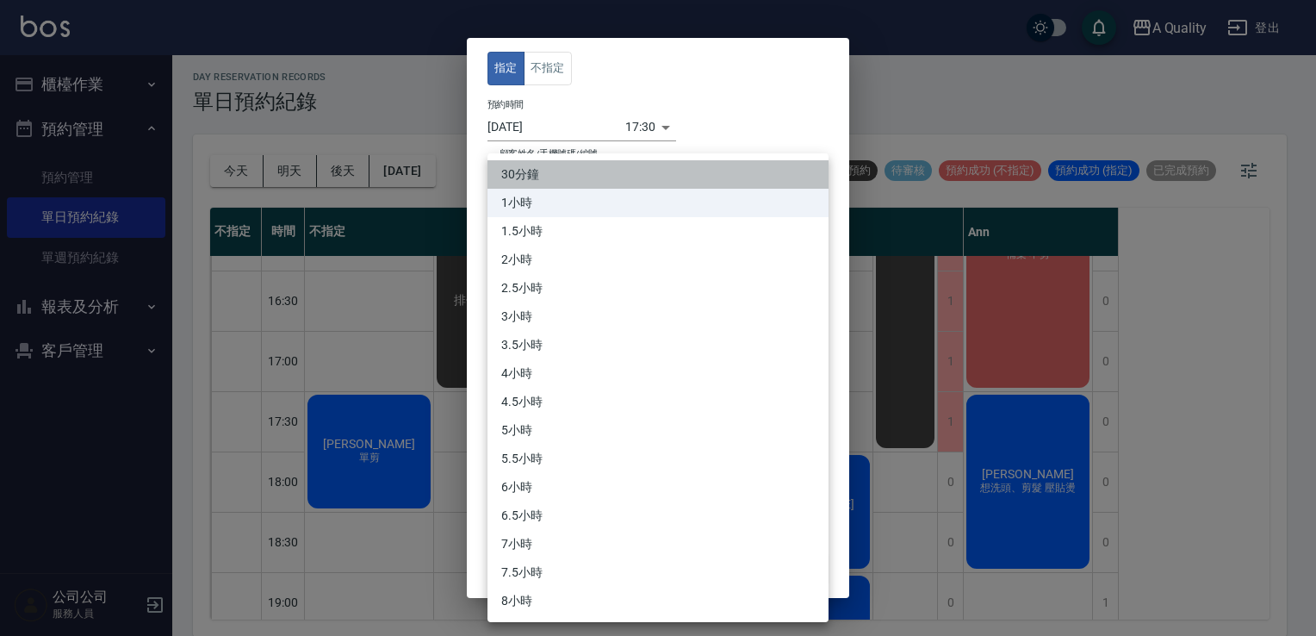
click at [528, 172] on li "30分鐘" at bounding box center [658, 174] width 341 height 28
type input "1"
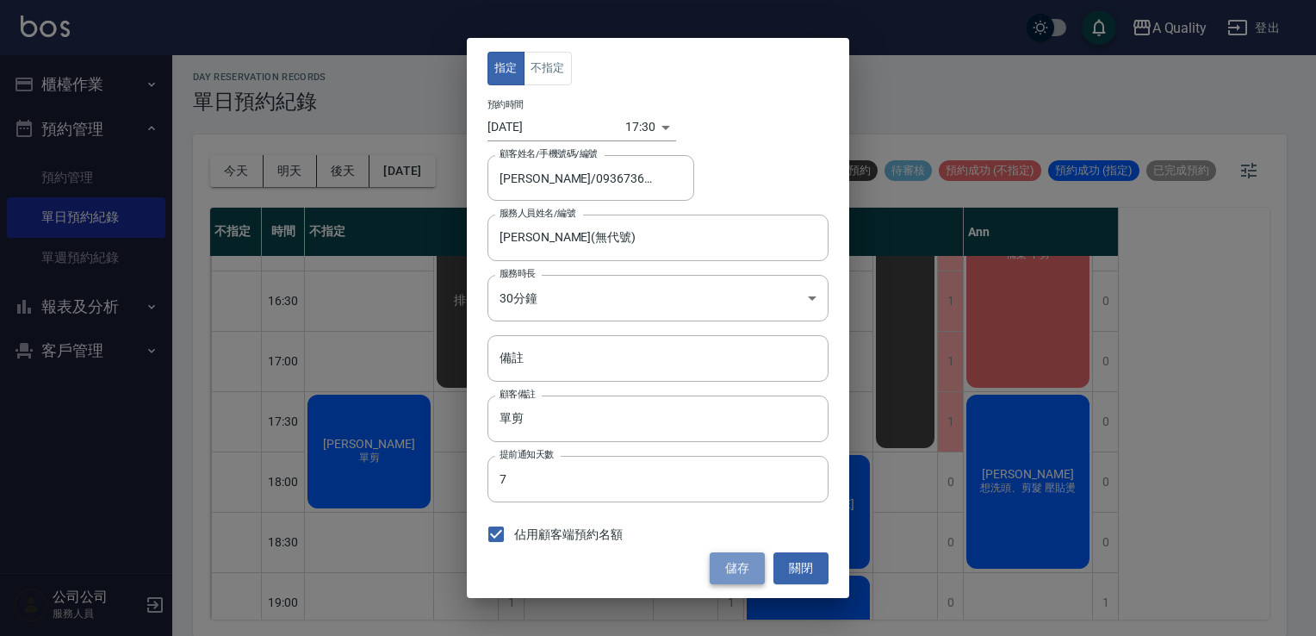
click at [725, 562] on button "儲存" at bounding box center [737, 568] width 55 height 32
